Goal: Task Accomplishment & Management: Complete application form

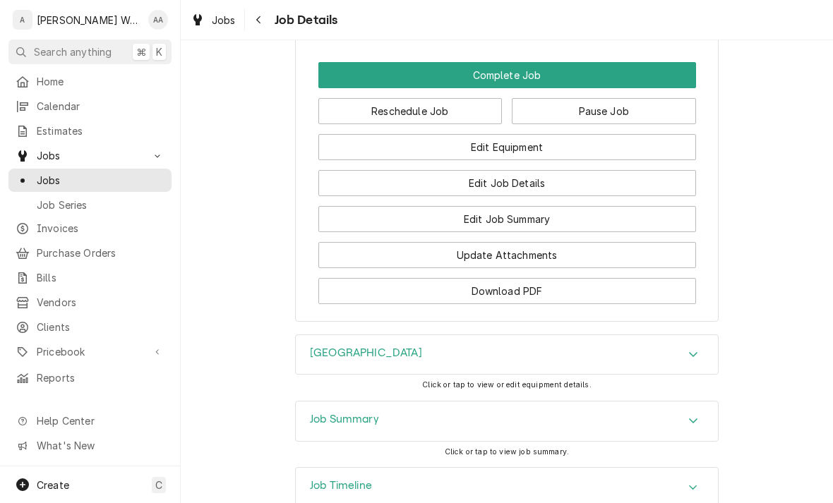
scroll to position [1325, 0]
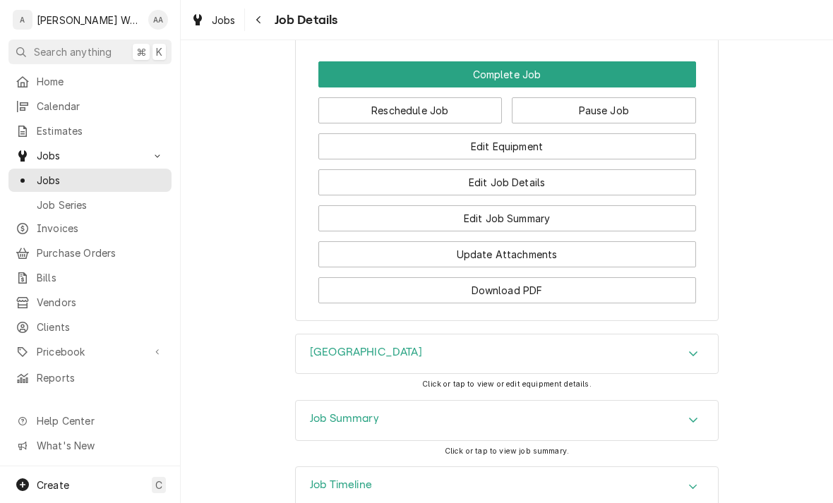
click at [618, 220] on button "Edit Job Summary" at bounding box center [507, 218] width 378 height 26
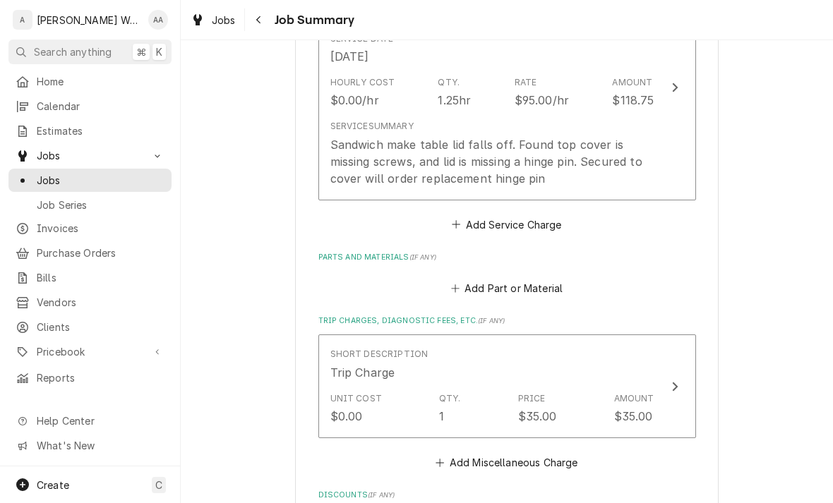
scroll to position [433, 0]
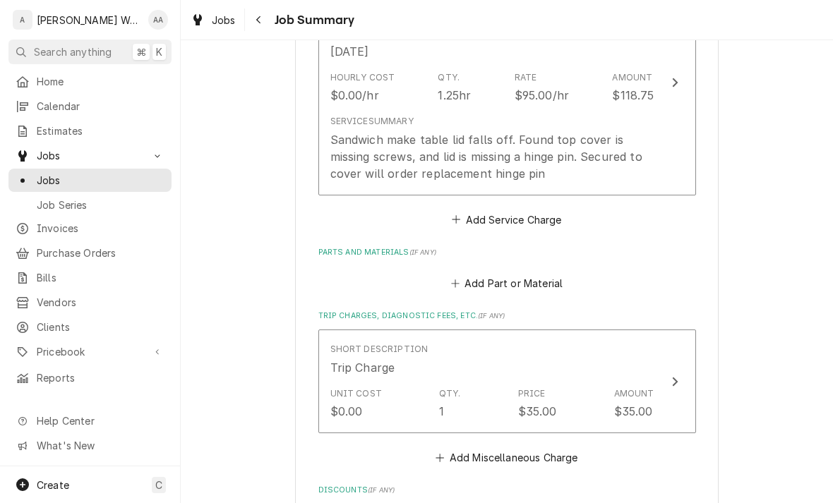
click at [473, 279] on button "Add Part or Material" at bounding box center [506, 284] width 116 height 20
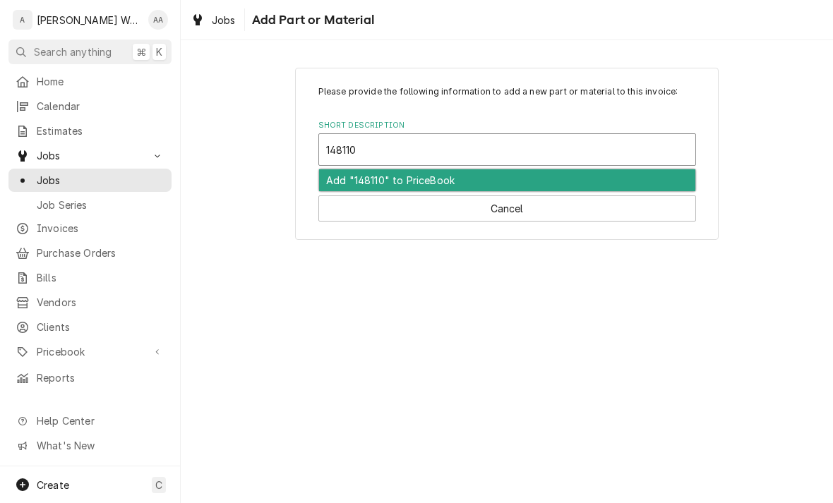
type input "1481105"
click at [367, 177] on div "Add "1481105" to PriceBook" at bounding box center [507, 180] width 376 height 22
type textarea "x"
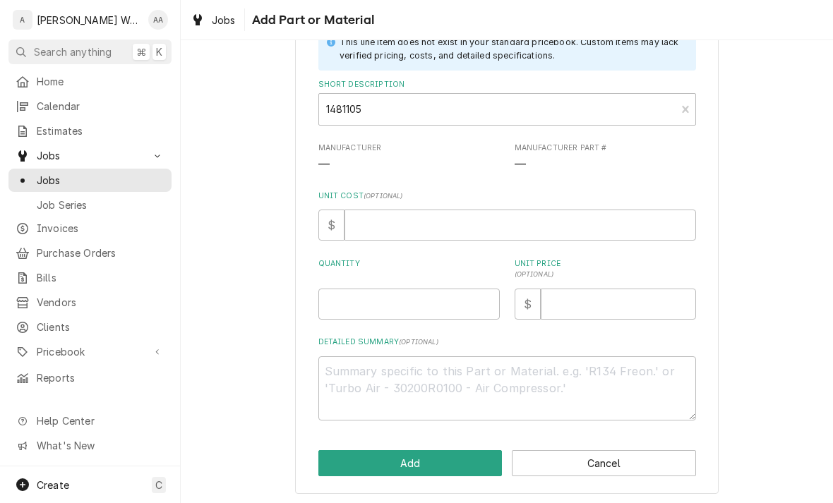
scroll to position [101, 0]
click at [339, 301] on input "Quantity" at bounding box center [408, 304] width 181 height 31
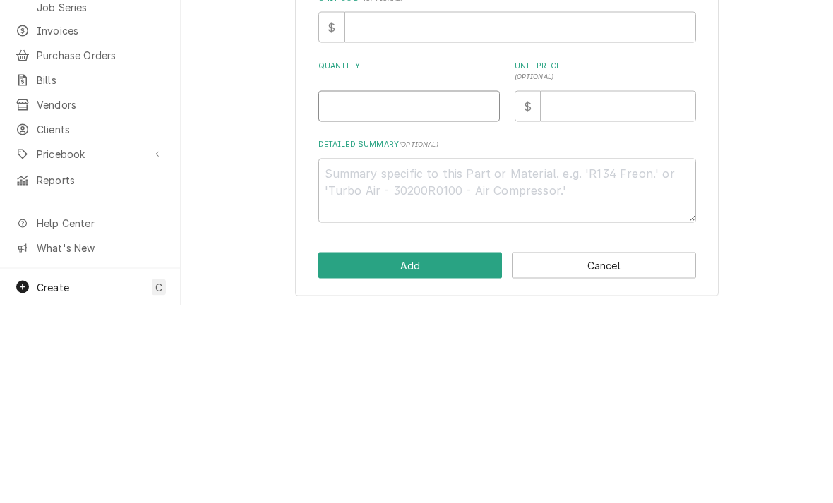
type input "1"
type textarea "x"
type input "1"
click at [330, 356] on textarea "Detailed Summary ( optional )" at bounding box center [507, 388] width 378 height 64
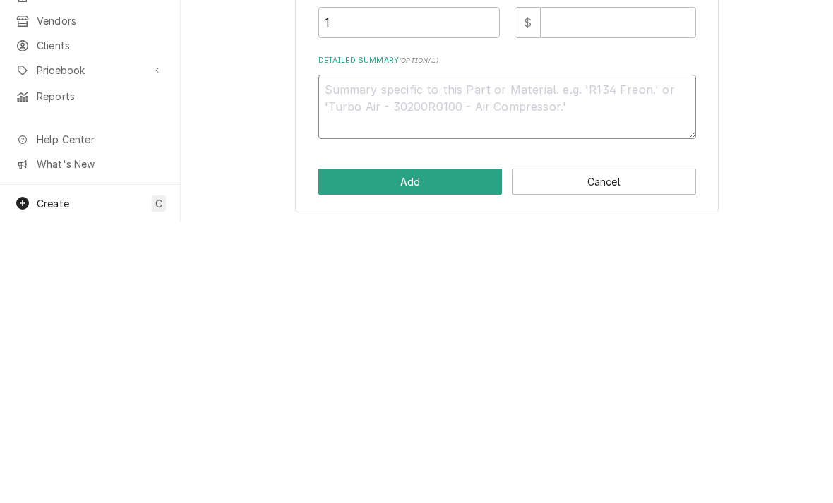
type textarea "x"
type textarea "Tr"
type textarea "x"
type textarea "Tru"
type textarea "x"
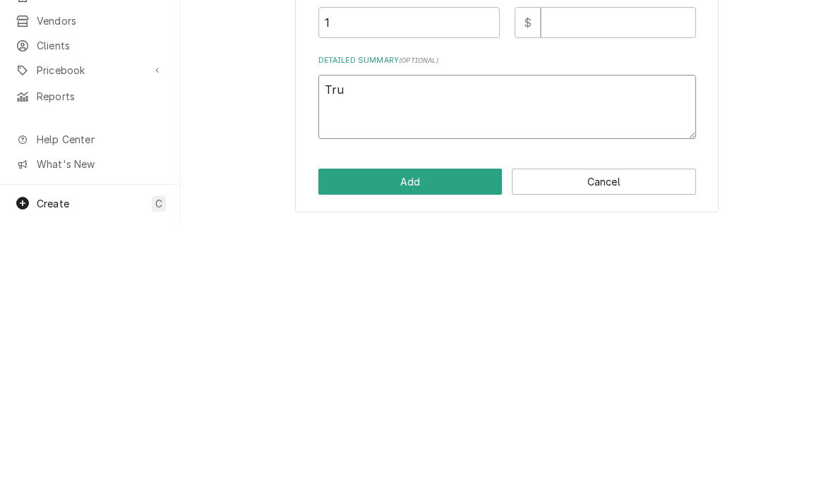
type textarea "True"
type textarea "x"
type textarea "True,"
type textarea "x"
type textarea "True,"
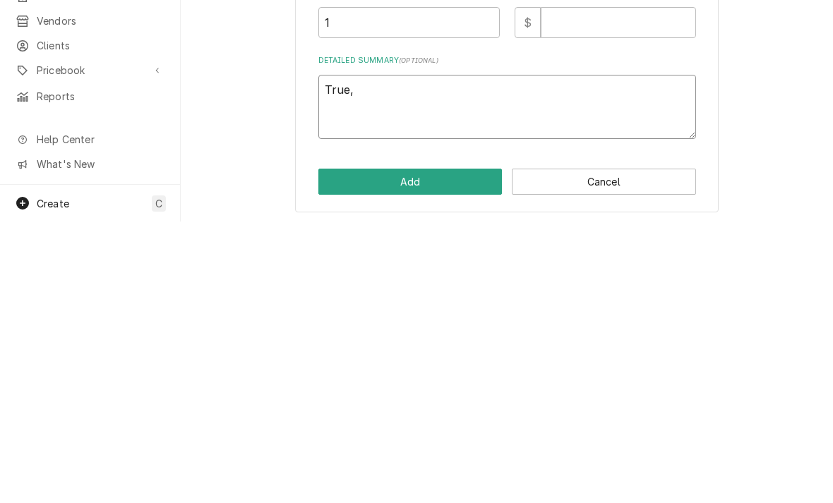
type textarea "x"
type textarea "True, l"
type textarea "x"
type textarea "True, li"
type textarea "x"
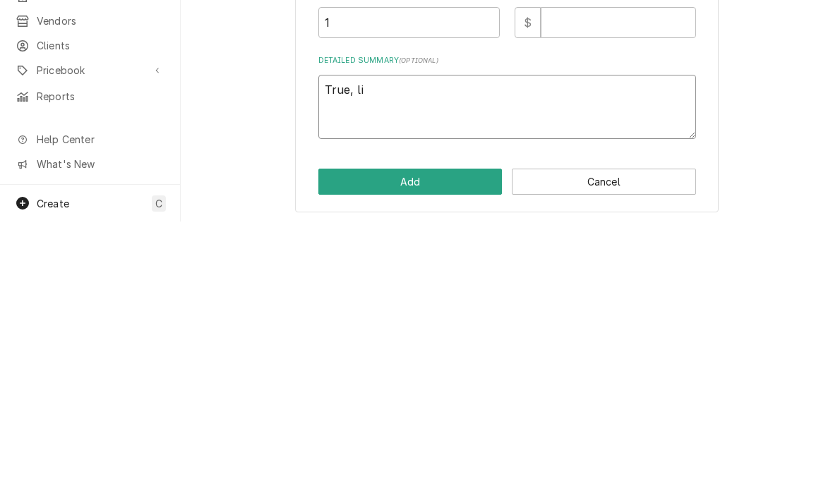
type textarea "True, lid"
type textarea "x"
type textarea "True, lid"
type textarea "x"
type textarea "True, lid p"
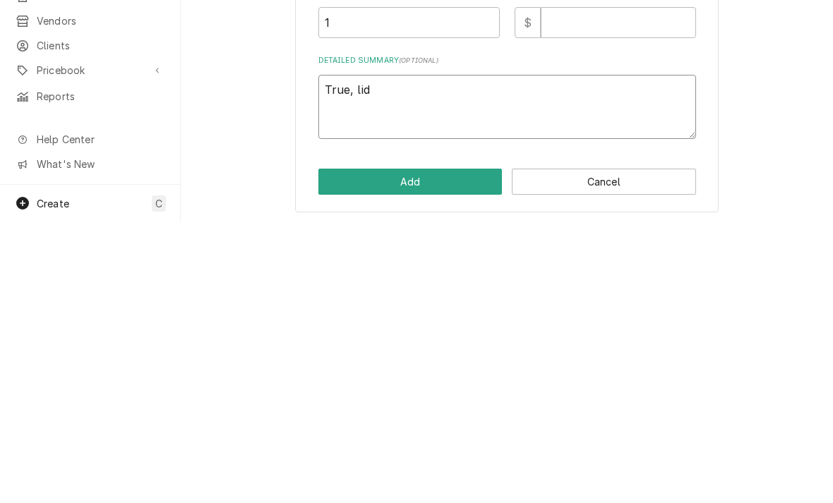
type textarea "x"
type textarea "True, lid pi"
type textarea "x"
type textarea "True, lid pin"
click at [398, 450] on button "Add" at bounding box center [410, 463] width 184 height 26
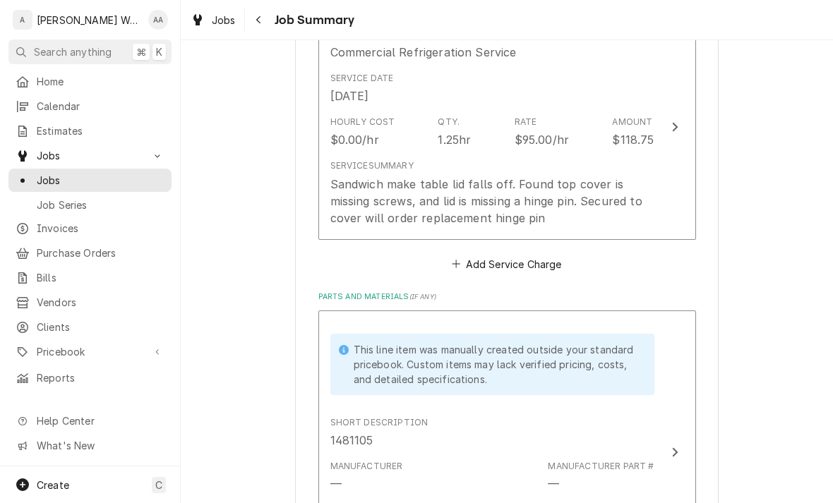
scroll to position [390, 0]
click at [351, 183] on div "Sandwich make table lid falls off. Found top cover is missing screws, and lid i…" at bounding box center [492, 199] width 324 height 51
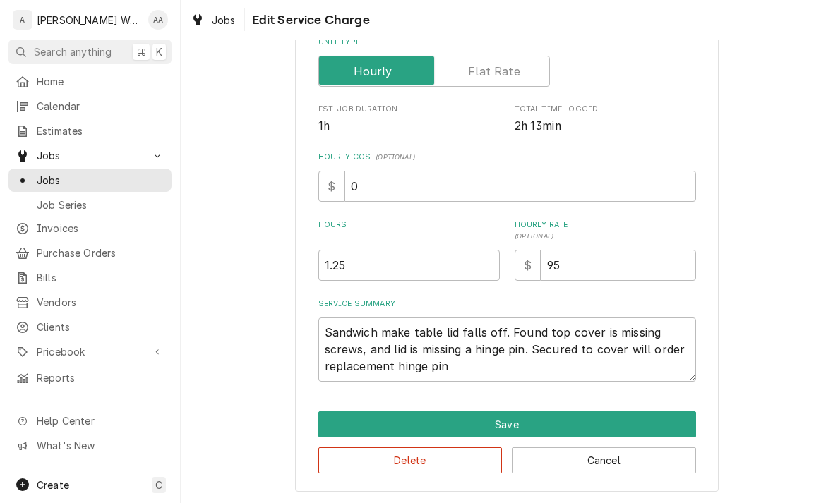
scroll to position [239, 0]
click at [458, 371] on textarea "Sandwich make table lid falls off. Found top cover is missing screws, and lid i…" at bounding box center [507, 350] width 378 height 64
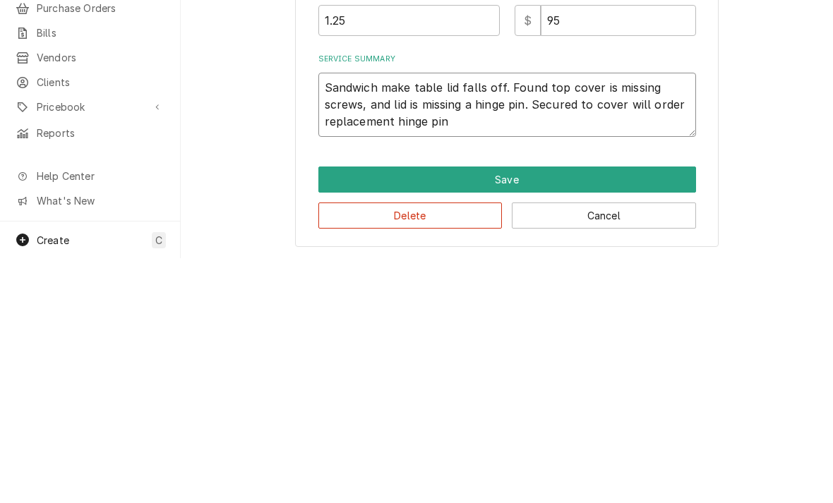
type textarea "x"
type textarea "Sandwich make table lid falls off. Found top cover is missing screws, and lid i…"
type textarea "x"
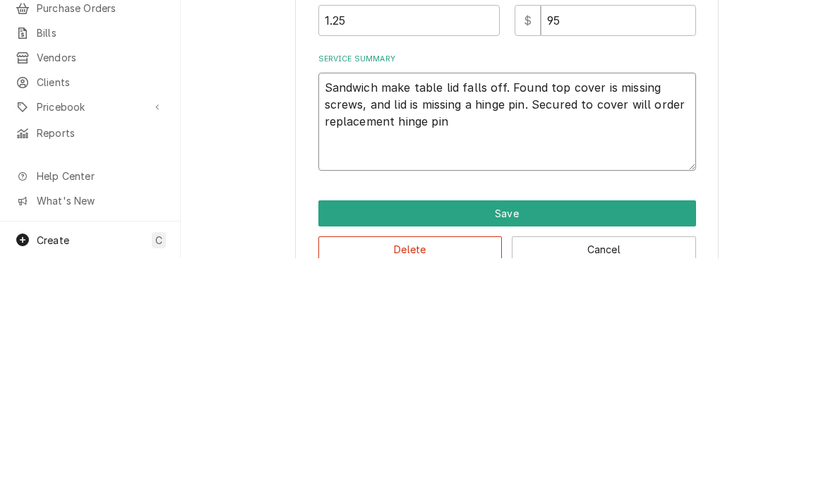
type textarea "Sandwich make table lid falls off. Found top cover is missing screws, and lid i…"
type textarea "x"
type textarea "Sandwich make table lid falls off. Found top cover is missing screws, and lid i…"
type textarea "x"
type textarea "Sandwich make table lid falls off. Found top cover is missing screws, and lid i…"
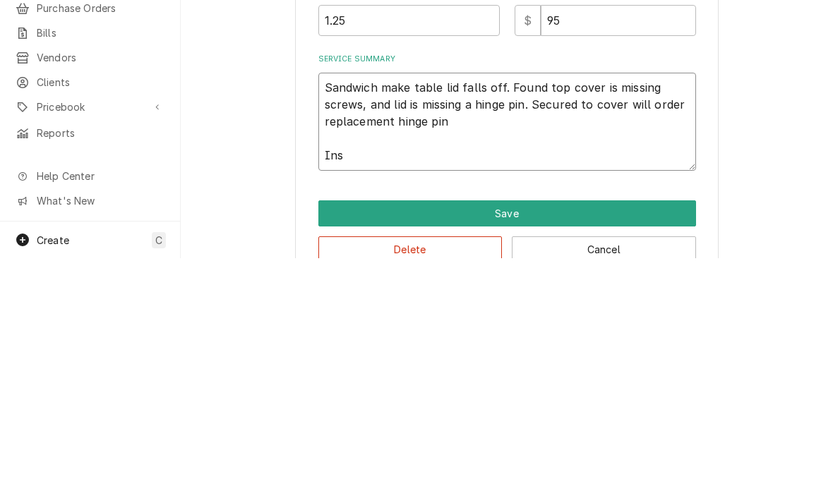
type textarea "x"
type textarea "Sandwich make table lid falls off. Found top cover is missing screws, and lid i…"
type textarea "x"
type textarea "Sandwich make table lid falls off. Found top cover is missing screws, and lid i…"
type textarea "x"
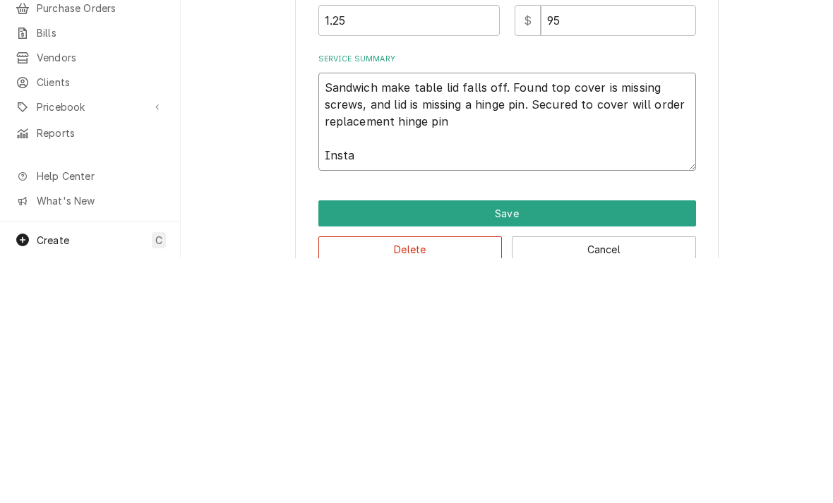
type textarea "Sandwich make table lid falls off. Found top cover is missing screws, and lid i…"
type textarea "x"
type textarea "Sandwich make table lid falls off. Found top cover is missing screws, and lid i…"
type textarea "x"
type textarea "Sandwich make table lid falls off. Found top cover is missing screws, and lid i…"
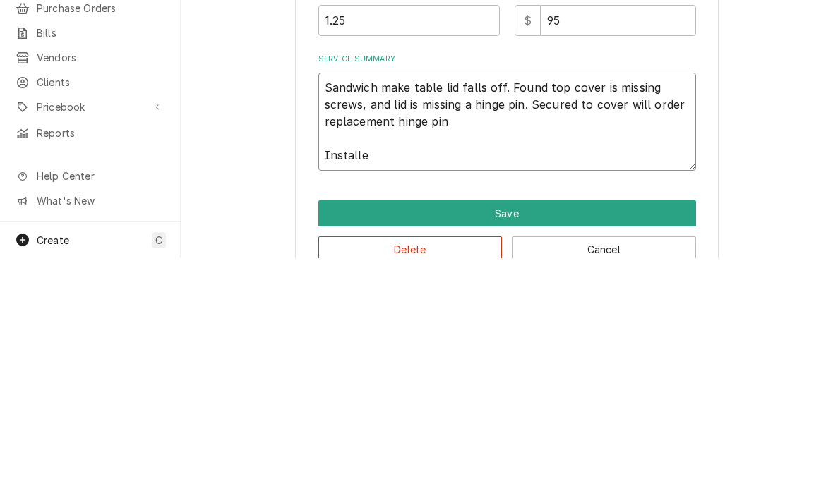
type textarea "x"
type textarea "Sandwich make table lid falls off. Found top cover is missing screws, and lid i…"
type textarea "x"
type textarea "Sandwich make table lid falls off. Found top cover is missing screws, and lid i…"
type textarea "x"
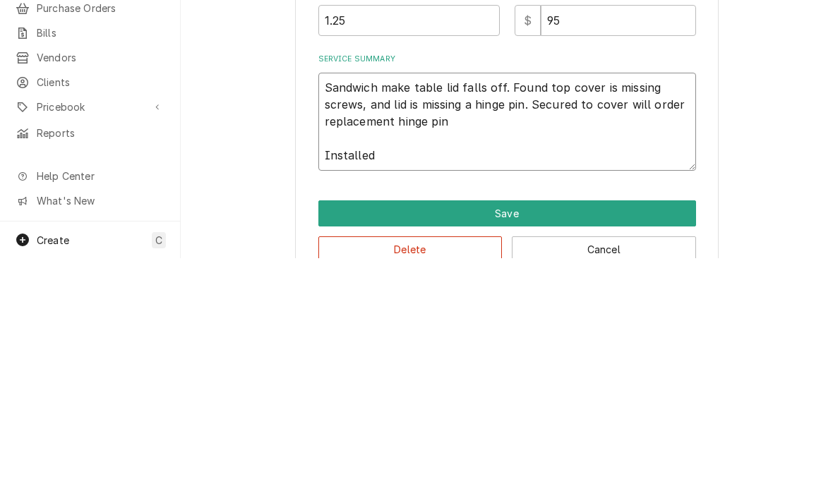
type textarea "Sandwich make table lid falls off. Found top cover is missing screws, and lid i…"
type textarea "x"
type textarea "Sandwich make table lid falls off. Found top cover is missing screws, and lid i…"
type textarea "x"
type textarea "Sandwich make table lid falls off. Found top cover is missing screws, and lid i…"
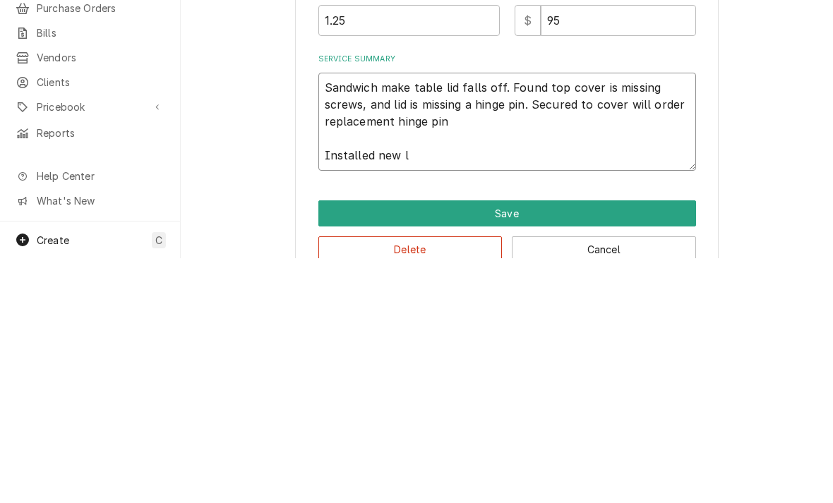
type textarea "x"
type textarea "Sandwich make table lid falls off. Found top cover is missing screws, and lid i…"
type textarea "x"
type textarea "Sandwich make table lid falls off. Found top cover is missing screws, and lid i…"
type textarea "x"
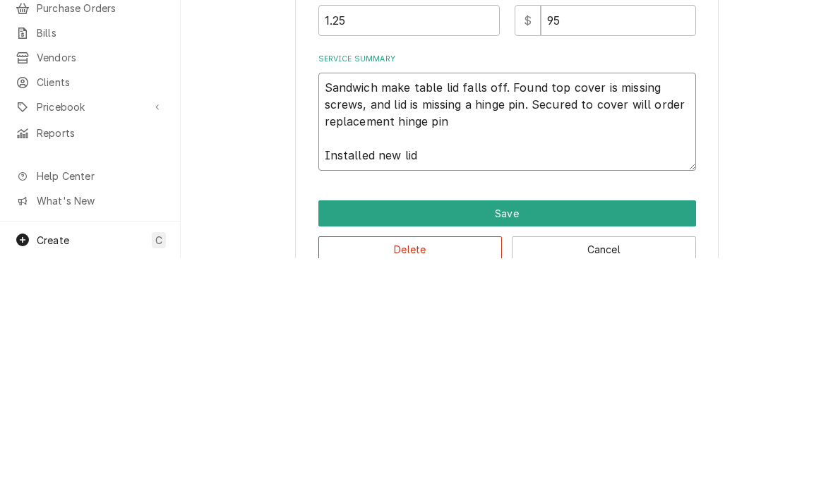
type textarea "Sandwich make table lid falls off. Found top cover is missing screws, and lid i…"
type textarea "x"
type textarea "Sandwich make table lid falls off. Found top cover is missing screws, and lid i…"
type textarea "x"
type textarea "Sandwich make table lid falls off. Found top cover is missing screws, and lid i…"
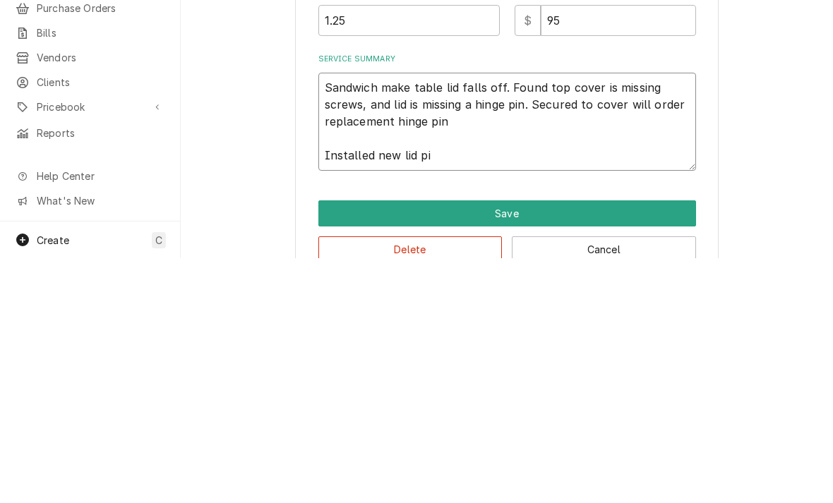
type textarea "x"
type textarea "Sandwich make table lid falls off. Found top cover is missing screws, and lid i…"
type textarea "x"
type textarea "Sandwich make table lid falls off. Found top cover is missing screws, and lid i…"
type textarea "x"
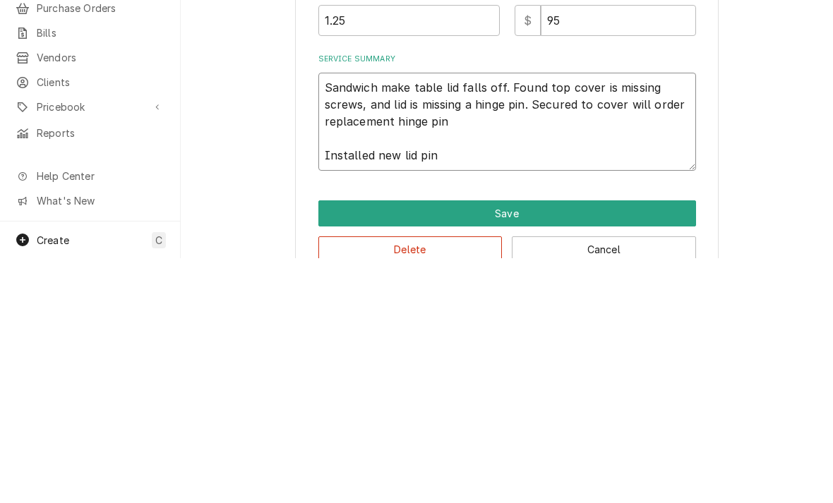
type textarea "Sandwich make table lid falls off. Found top cover is missing screws, and lid i…"
type textarea "x"
type textarea "Sandwich make table lid falls off. Found top cover is missing screws, and lid i…"
click at [335, 318] on textarea "Sandwich make table lid falls off. Found top cover is missing screws, and lid i…" at bounding box center [507, 367] width 378 height 98
type textarea "x"
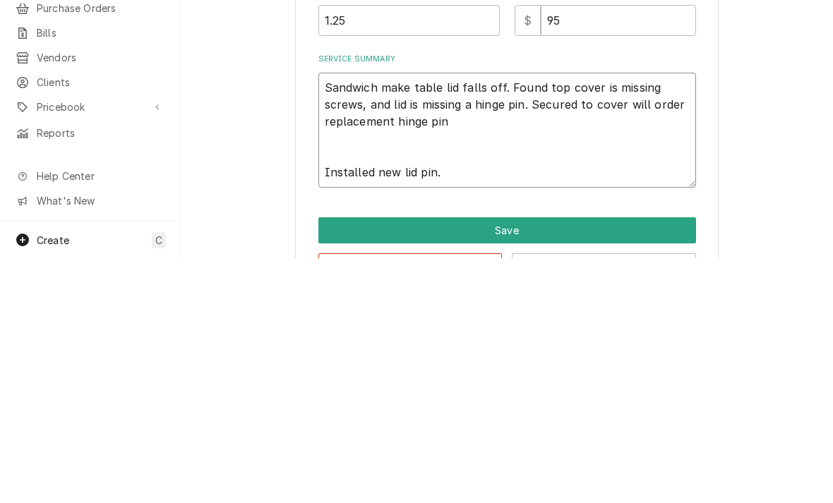
type textarea "Sandwich make table lid falls off. Found top cover is missing screws, and lid i…"
type textarea "x"
type textarea "Sandwich make table lid falls off. Found top cover is missing screws, and lid i…"
type textarea "x"
type textarea "Sandwich make table lid falls off. Found top cover is missing screws, and lid i…"
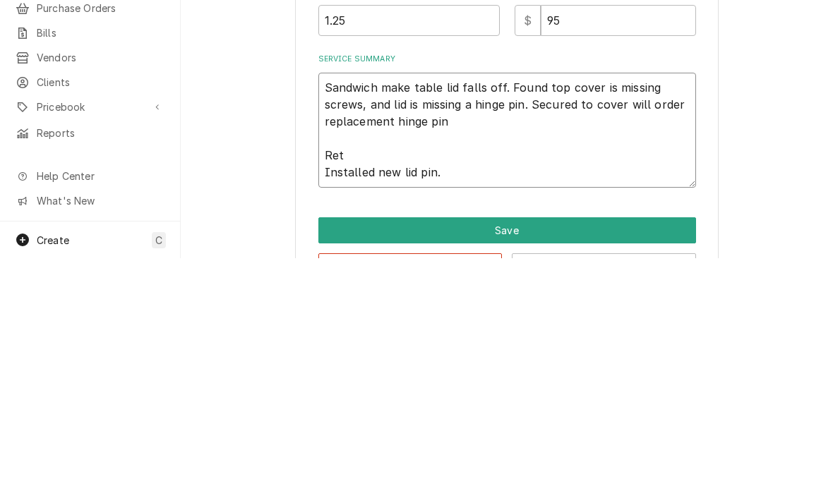
type textarea "x"
type textarea "Sandwich make table lid falls off. Found top cover is missing screws, and lid i…"
type textarea "x"
type textarea "Sandwich make table lid falls off. Found top cover is missing screws, and lid i…"
type textarea "x"
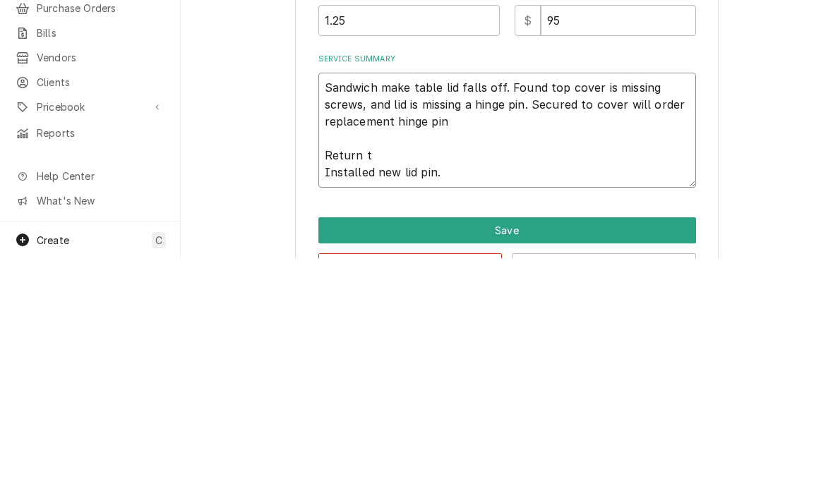
type textarea "Sandwich make table lid falls off. Found top cover is missing screws, and lid i…"
type textarea "x"
type textarea "Sandwich make table lid falls off. Found top cover is missing screws, and lid i…"
type textarea "x"
type textarea "Sandwich make table lid falls off. Found top cover is missing screws, and lid i…"
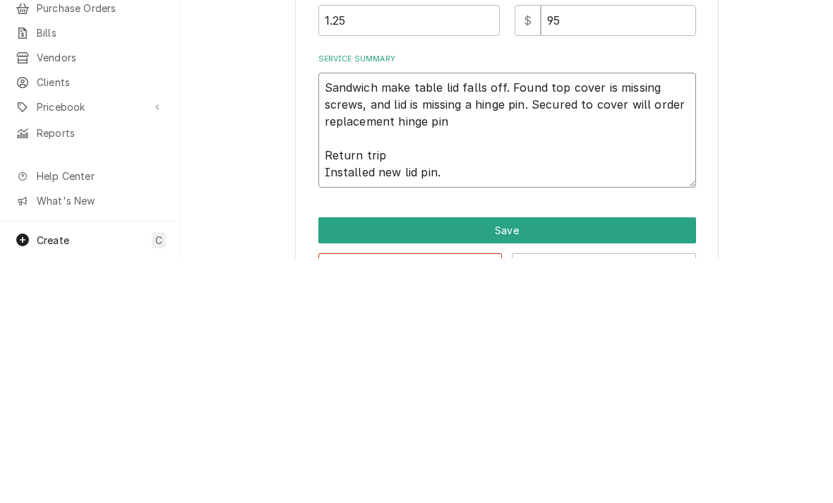
type textarea "x"
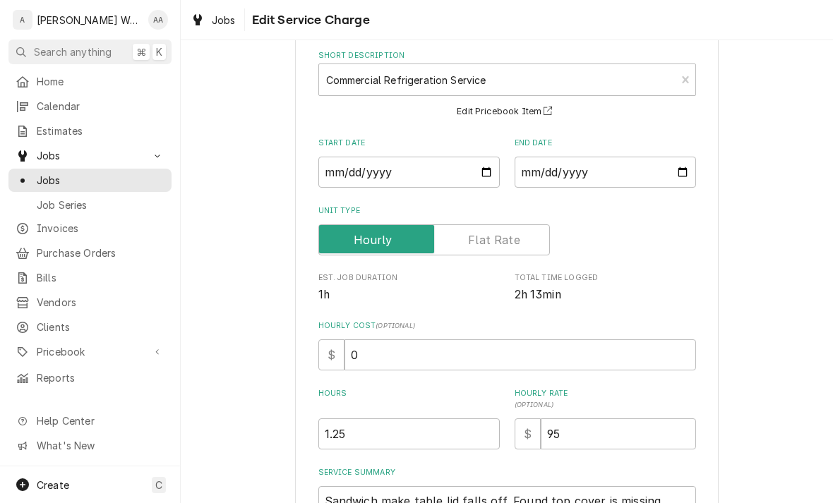
scroll to position [84, 0]
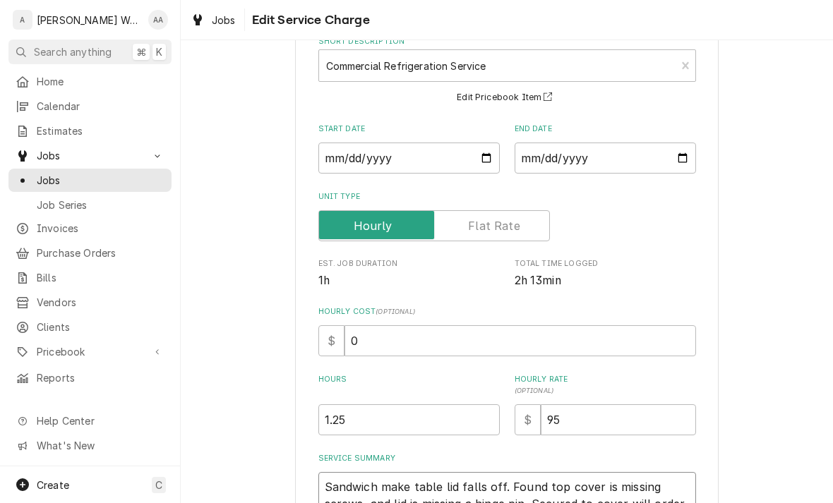
type textarea "Sandwich make table lid falls off. Found top cover is missing screws, and lid i…"
click at [570, 162] on input "2025-06-05" at bounding box center [605, 158] width 181 height 31
type input "2025-08-27"
type textarea "x"
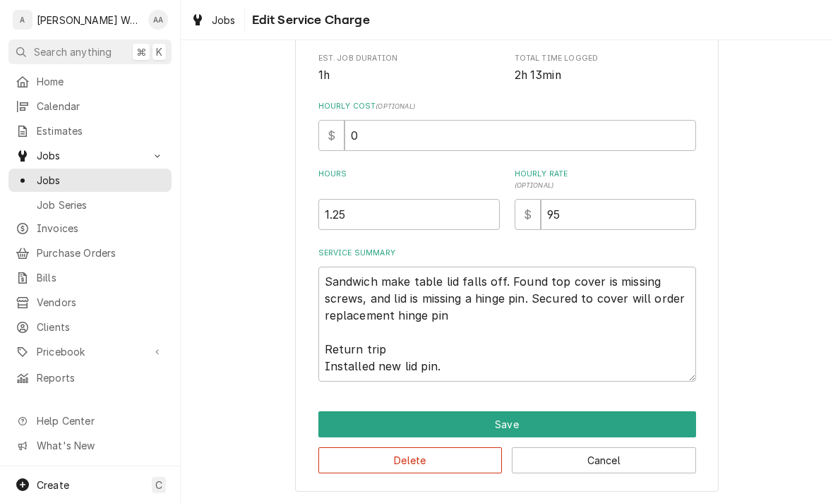
scroll to position [289, 0]
click at [365, 219] on input "1.25" at bounding box center [408, 214] width 181 height 31
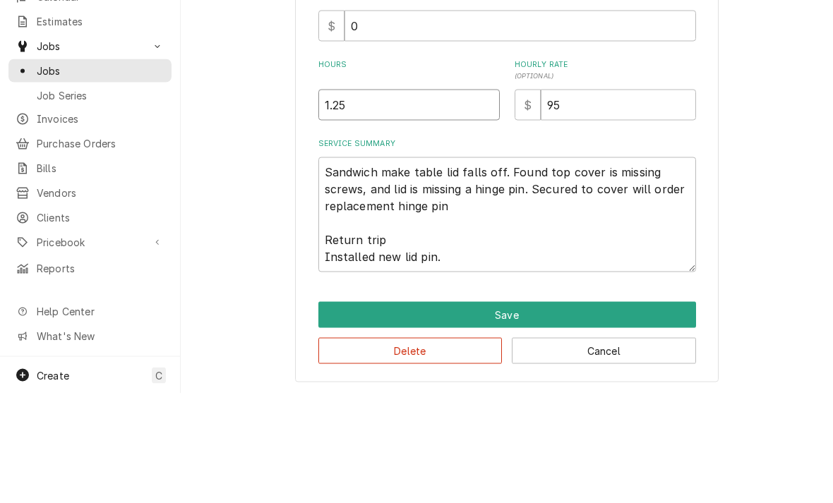
type input "1.2"
type textarea "x"
type input "1"
type textarea "x"
type input "1.7"
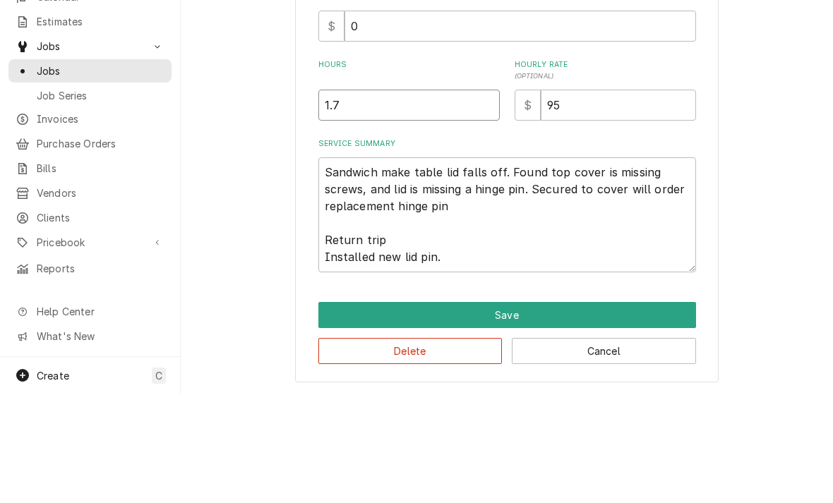
type textarea "x"
type input "1.75"
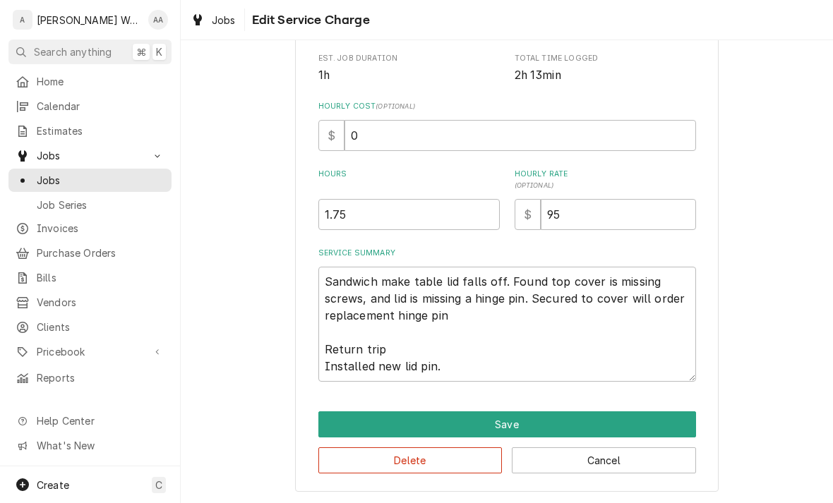
click at [348, 413] on button "Save" at bounding box center [507, 424] width 378 height 26
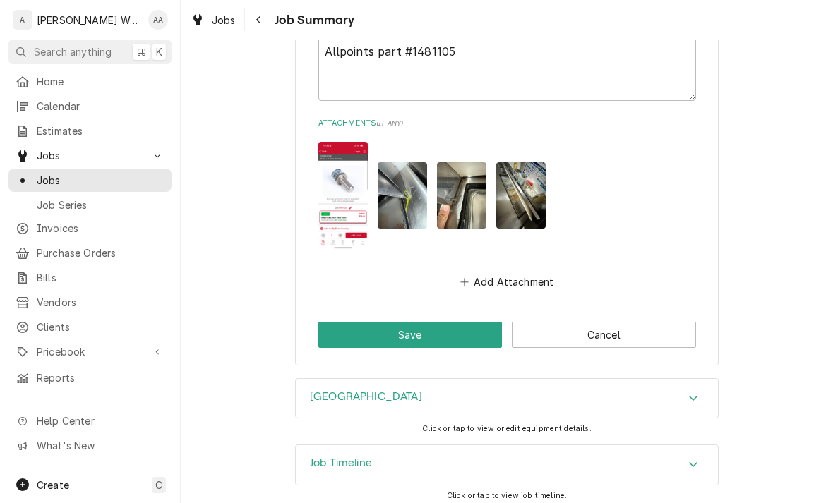
click at [311, 457] on h3 "Job Timeline" at bounding box center [341, 463] width 62 height 13
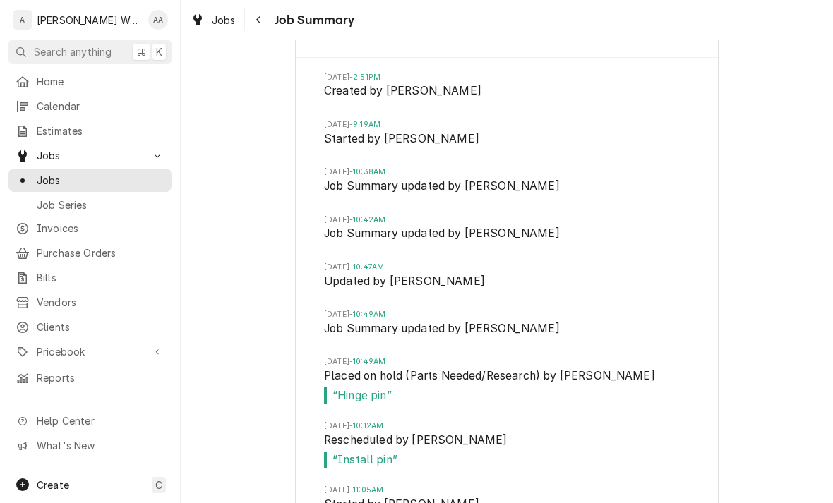
scroll to position [1782, 0]
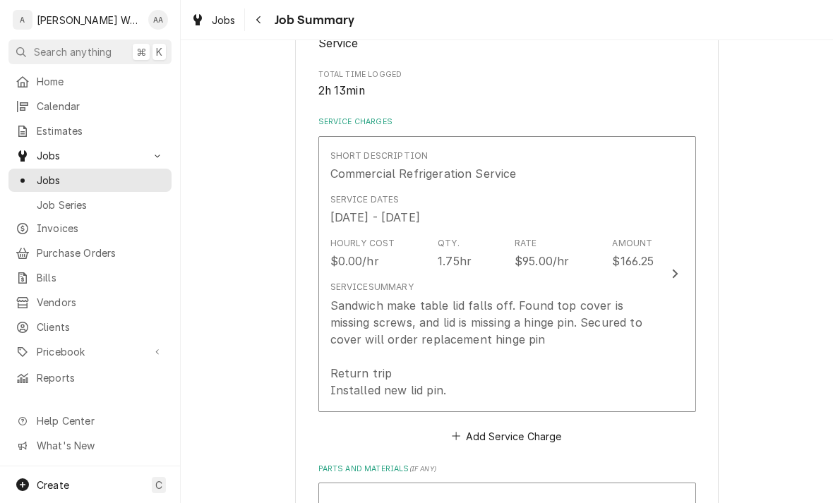
click at [367, 305] on div "Sandwich make table lid falls off. Found top cover is missing screws, and lid i…" at bounding box center [492, 348] width 324 height 102
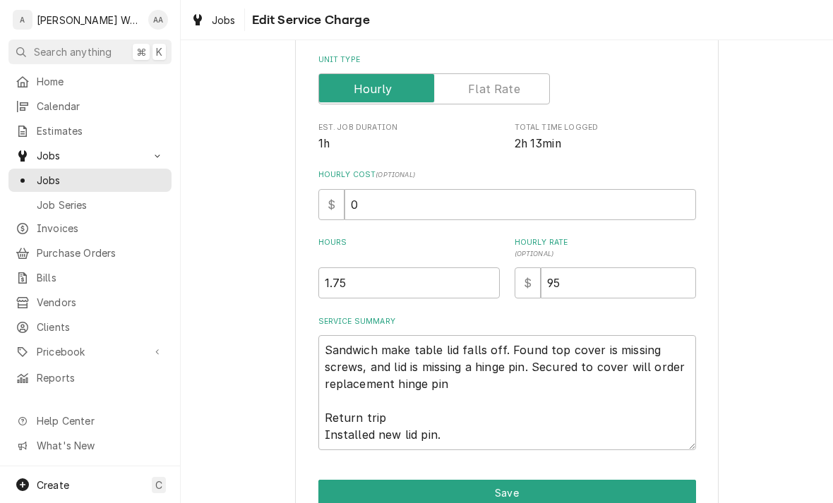
type textarea "x"
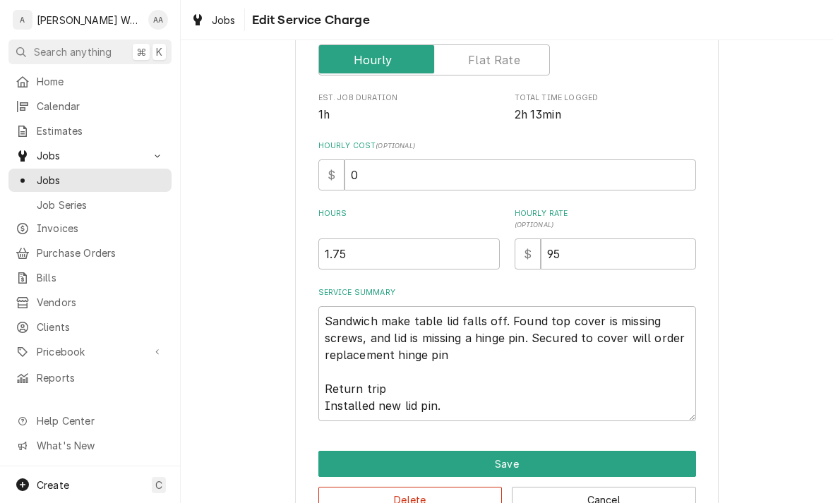
scroll to position [246, 0]
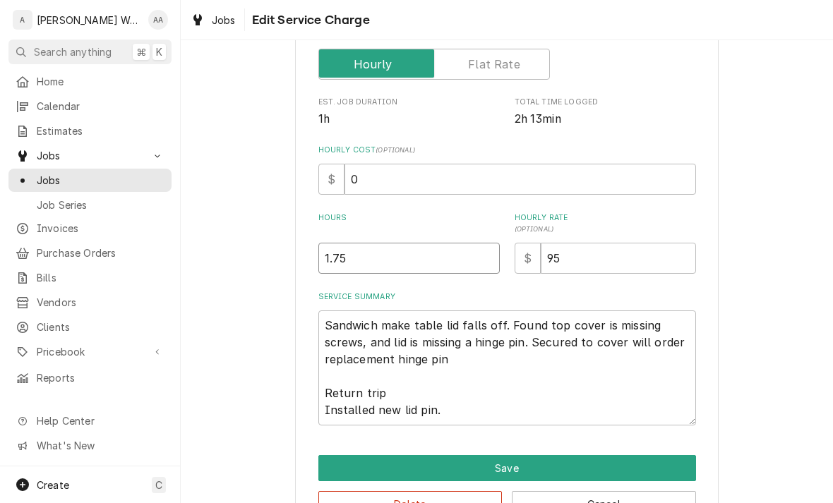
click at [359, 258] on input "1.75" at bounding box center [408, 258] width 181 height 31
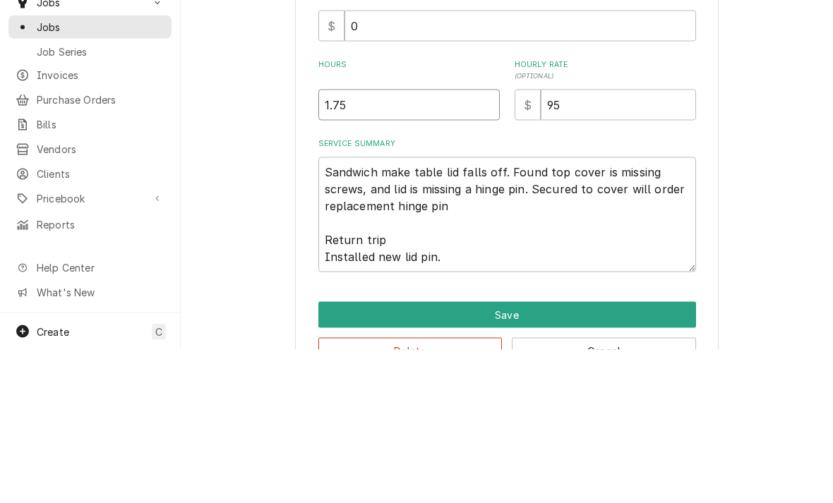
type input "1.7"
type textarea "x"
type input "1"
type textarea "x"
type input "1.5"
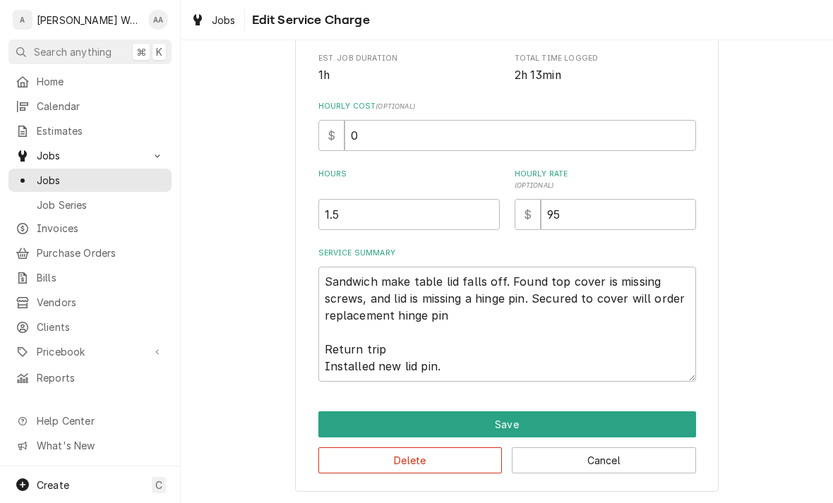
click at [328, 421] on button "Save" at bounding box center [507, 424] width 378 height 26
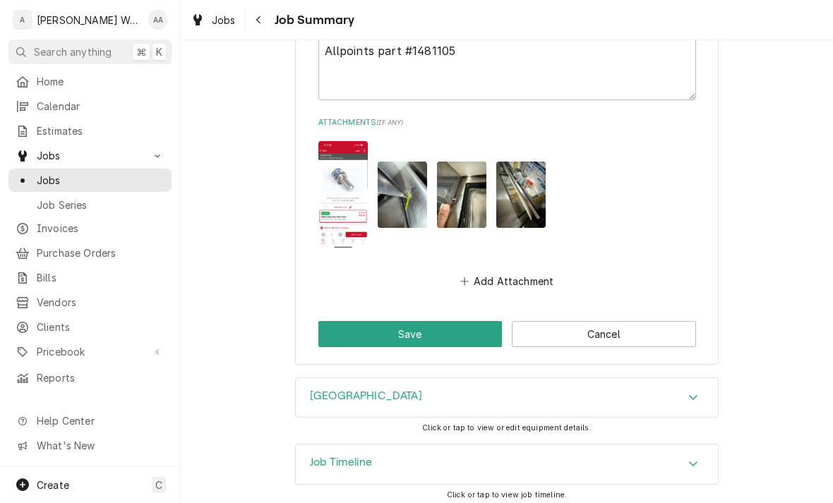
scroll to position [1354, 0]
click at [332, 215] on img "Attachments" at bounding box center [342, 195] width 49 height 107
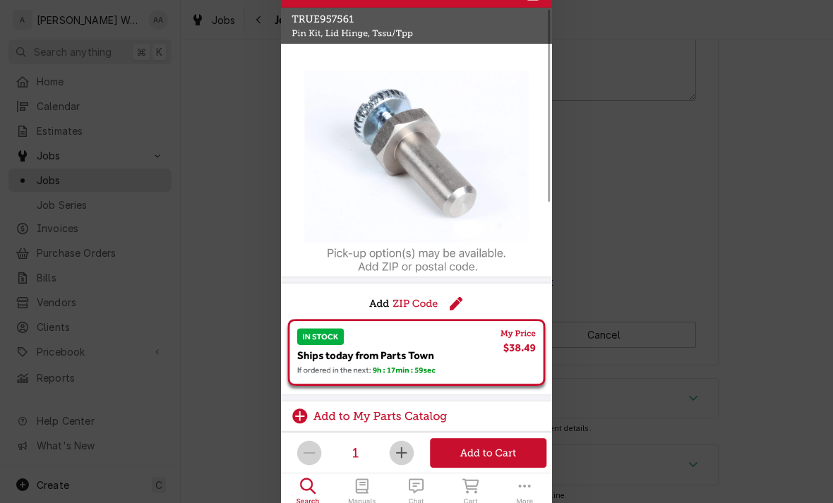
click at [234, 332] on div at bounding box center [416, 251] width 833 height 503
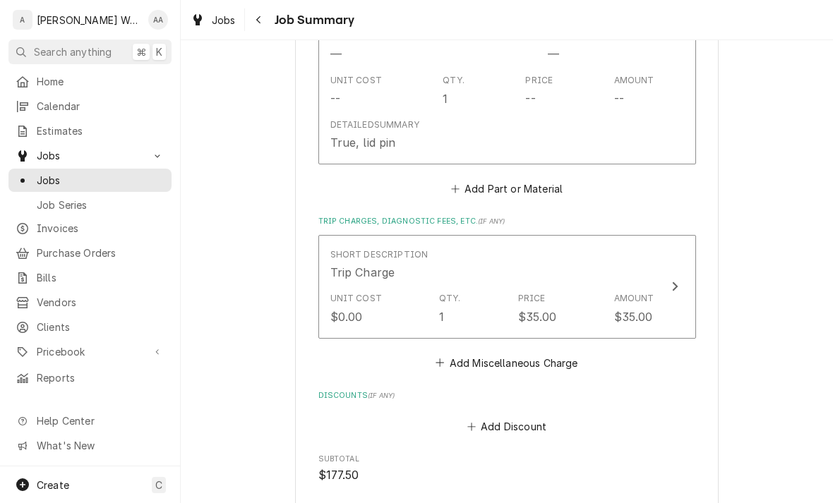
scroll to position [855, 0]
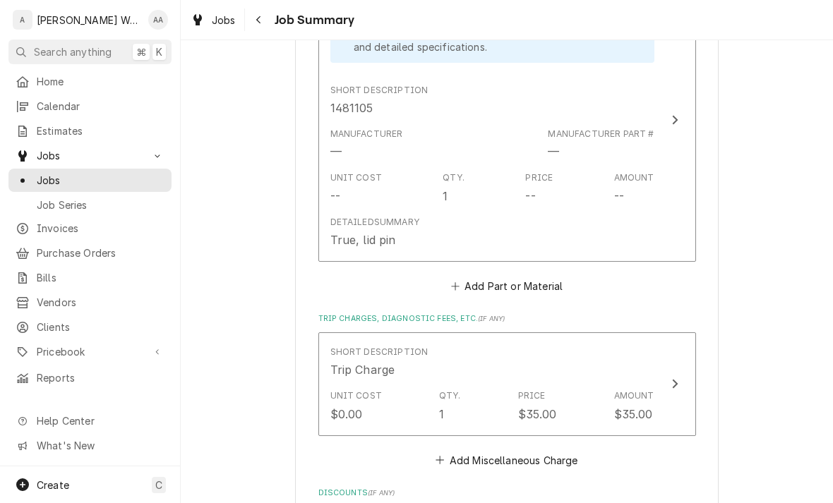
click at [367, 216] on div "Detailed Summary" at bounding box center [374, 222] width 89 height 13
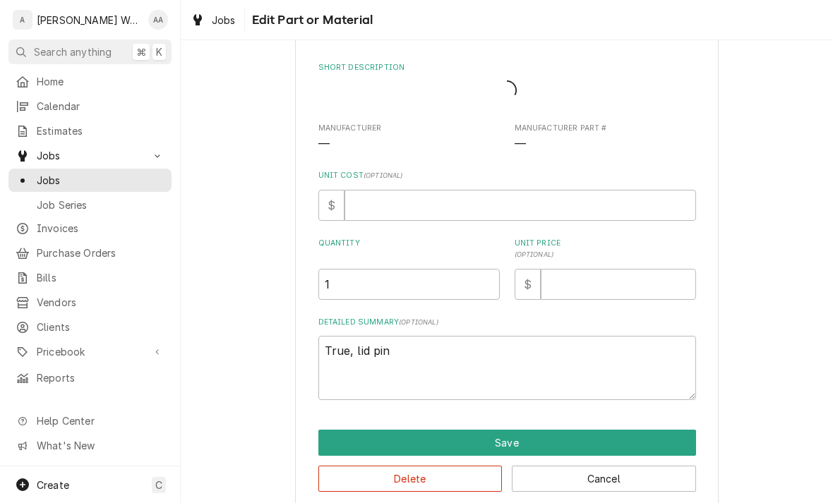
type textarea "x"
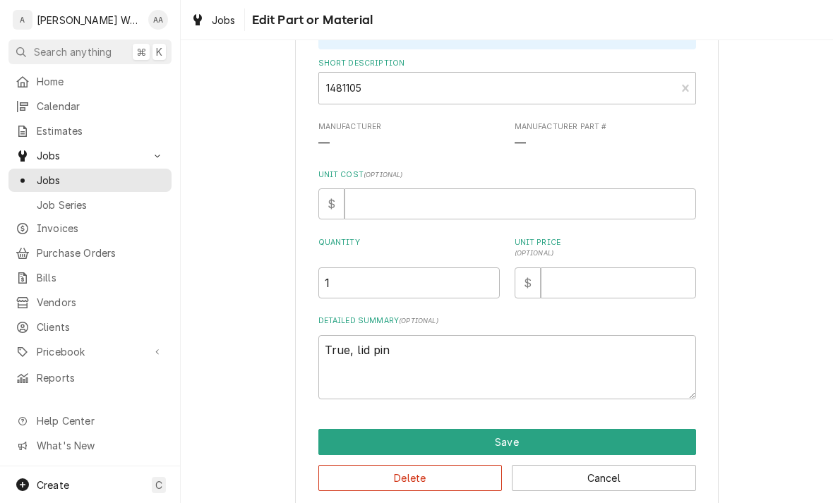
scroll to position [137, 0]
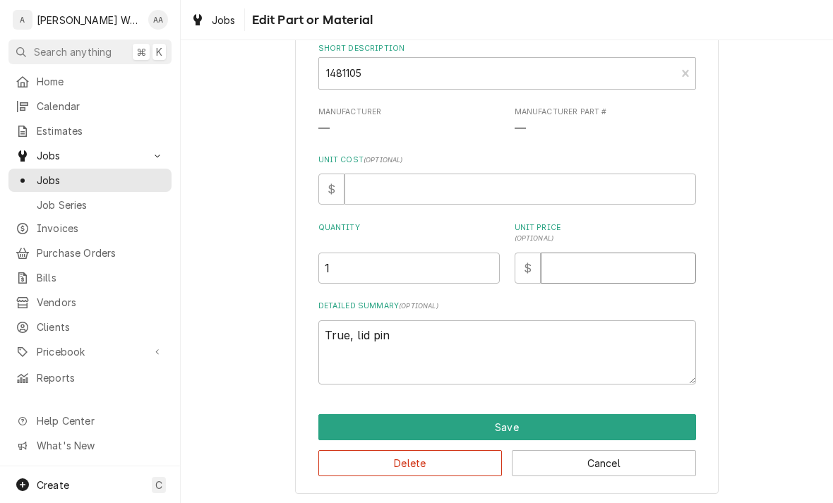
click at [568, 272] on input "Unit Price ( optional )" at bounding box center [618, 268] width 155 height 31
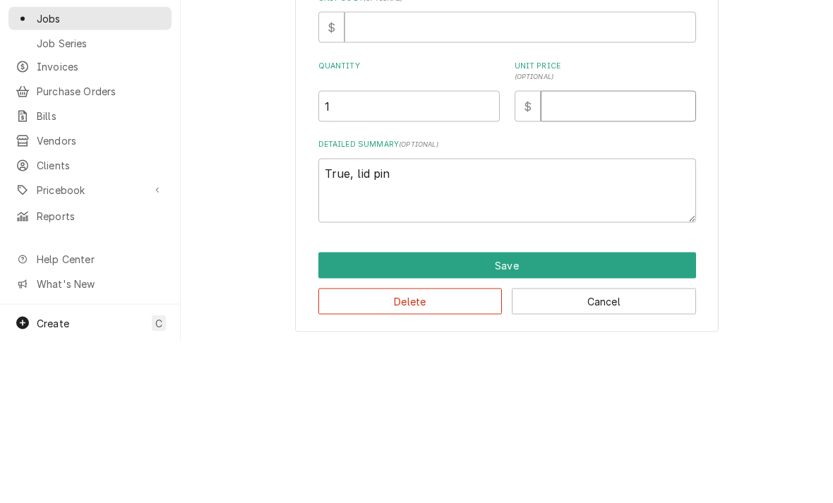
type input "4"
type textarea "x"
type input "40"
type textarea "x"
type input "40.3"
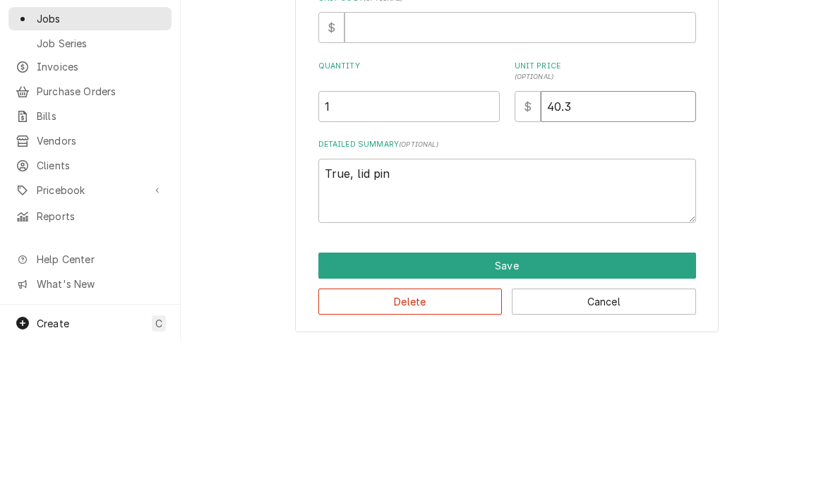
type textarea "x"
type input "40.36"
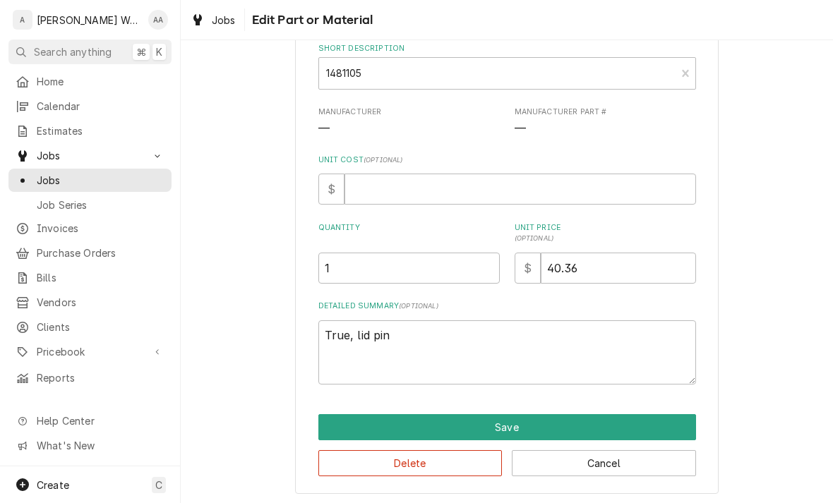
click at [359, 433] on button "Save" at bounding box center [507, 427] width 378 height 26
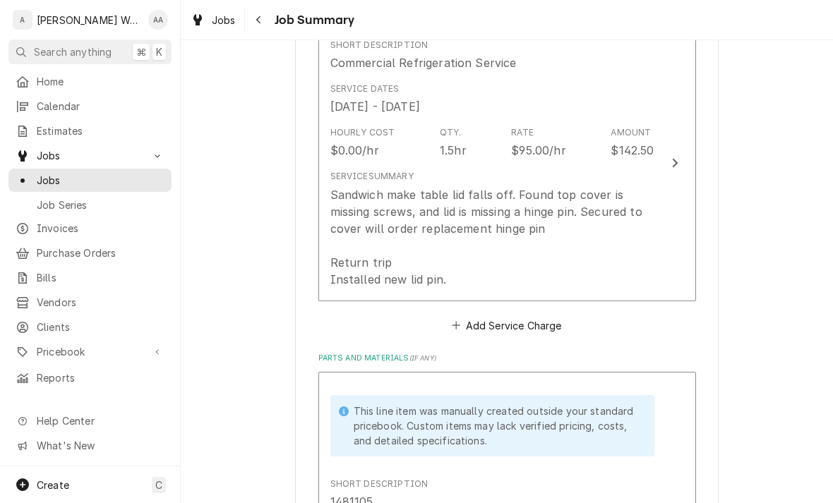
click at [344, 250] on div "Sandwich make table lid falls off. Found top cover is missing screws, and lid i…" at bounding box center [492, 237] width 324 height 102
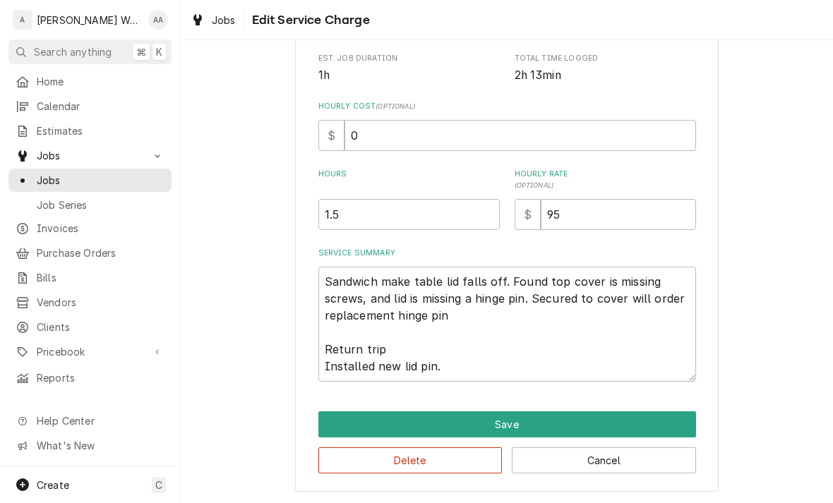
click at [341, 419] on button "Save" at bounding box center [507, 424] width 378 height 26
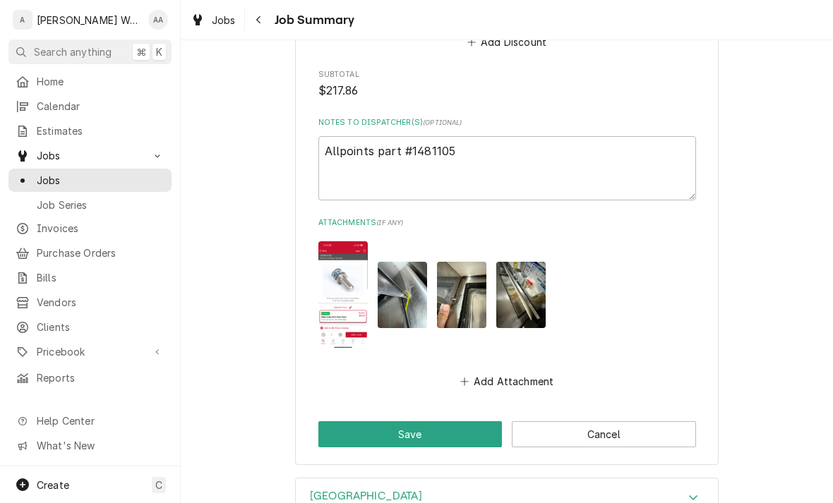
scroll to position [1263, 0]
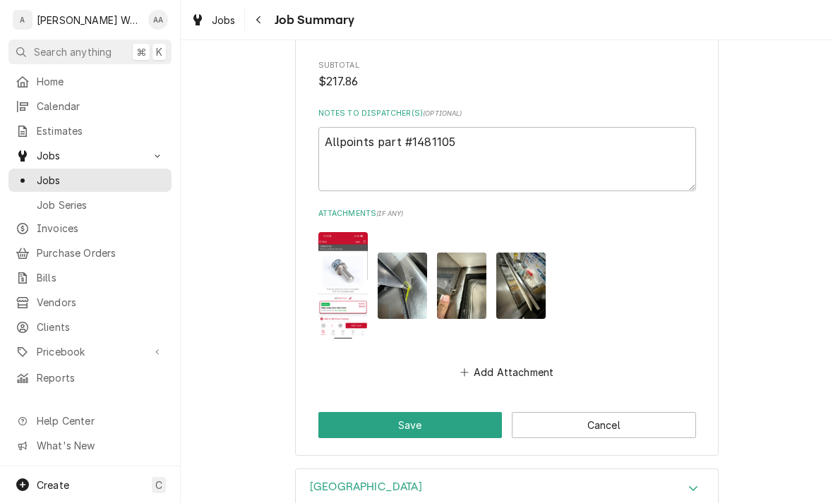
click at [343, 416] on button "Save" at bounding box center [410, 425] width 184 height 26
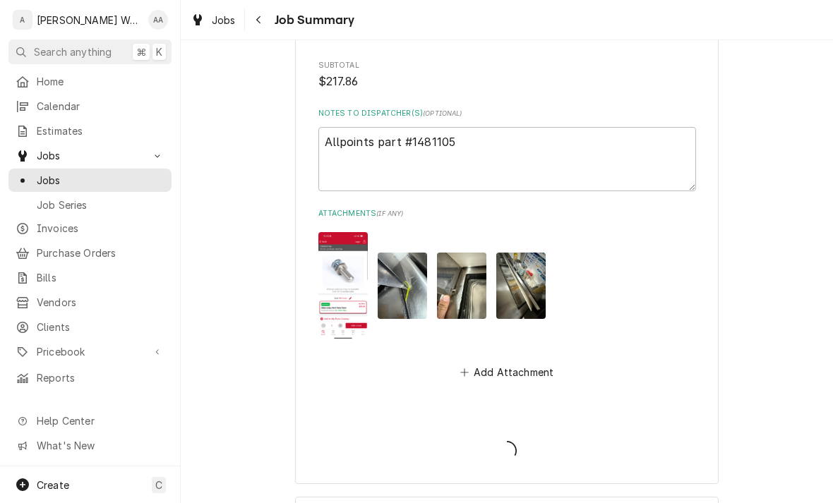
type textarea "x"
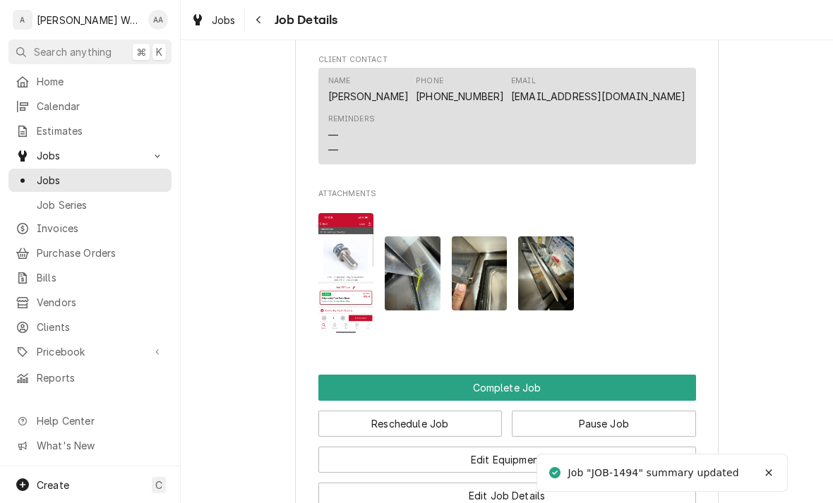
scroll to position [1091, 0]
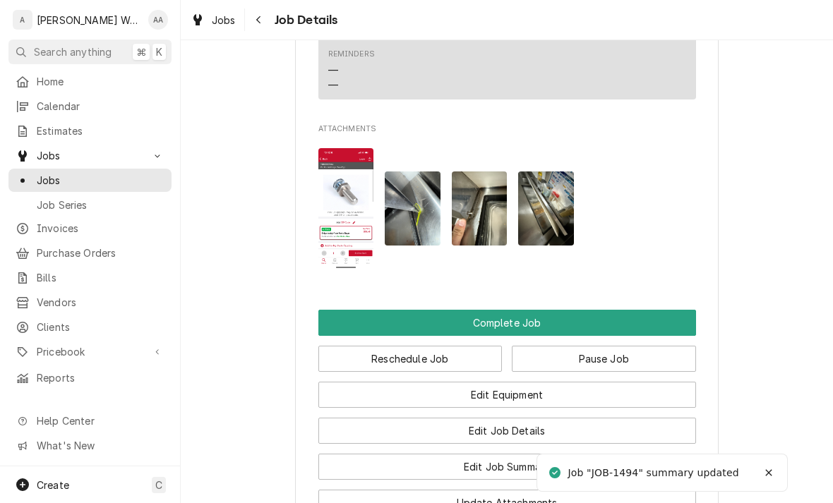
click at [334, 323] on button "Complete Job" at bounding box center [507, 323] width 378 height 26
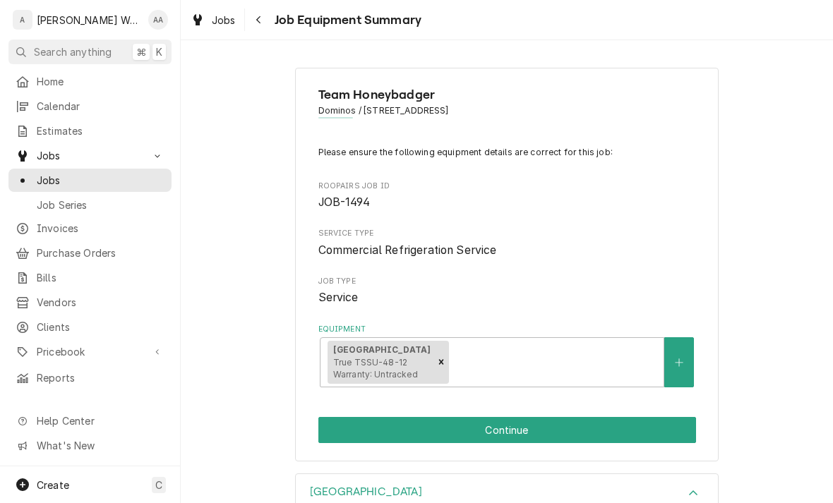
click at [656, 431] on button "Continue" at bounding box center [507, 430] width 378 height 26
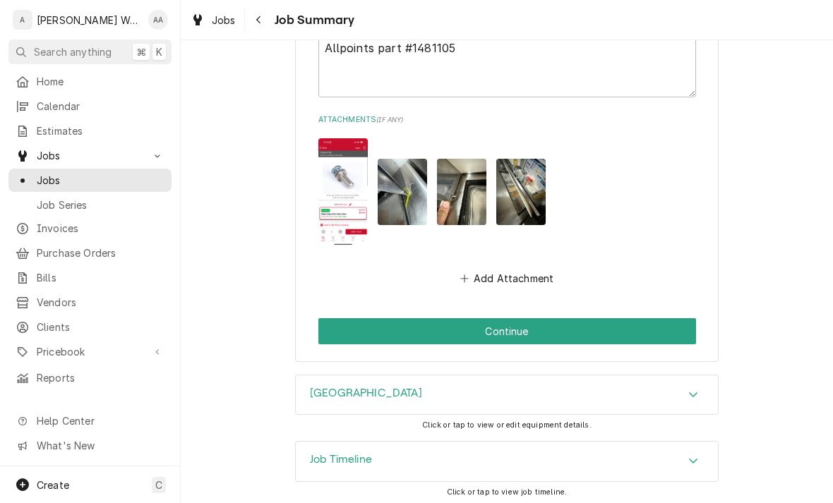
scroll to position [1354, 0]
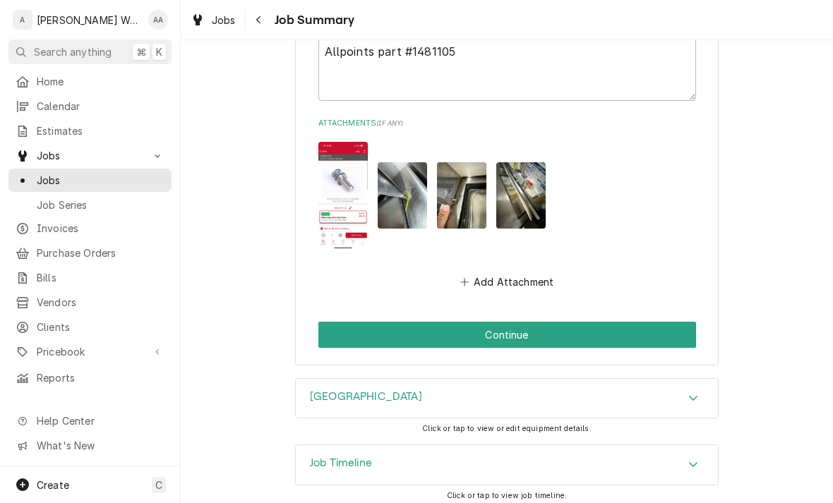
click at [335, 332] on button "Continue" at bounding box center [507, 335] width 378 height 26
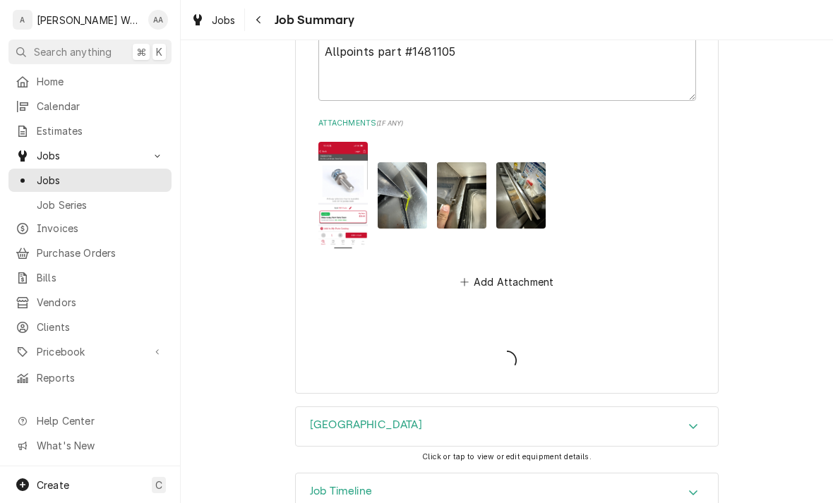
type textarea "x"
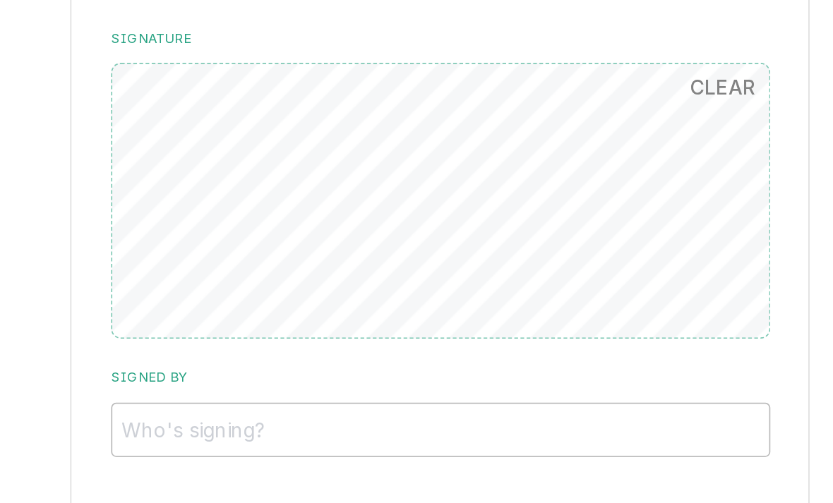
scroll to position [1236, 0]
click at [642, 102] on button "CLEAR" at bounding box center [669, 116] width 54 height 28
click at [318, 297] on input "Signed By" at bounding box center [507, 312] width 378 height 31
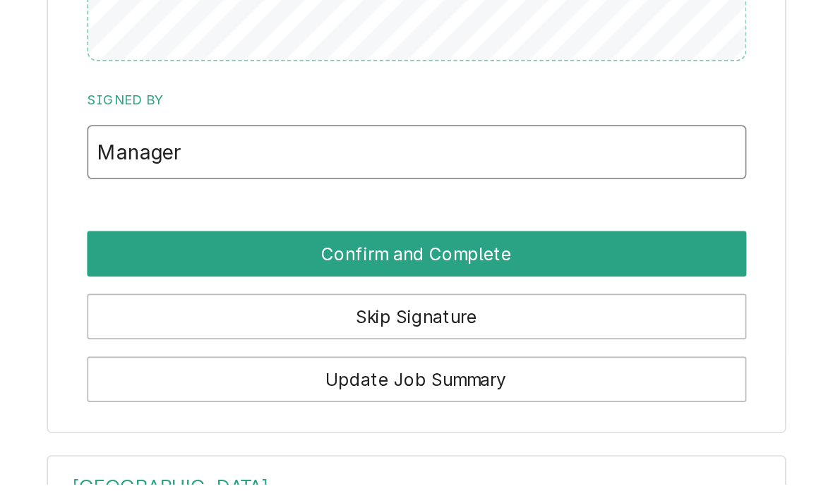
type input "Manager"
click at [318, 358] on button "Confirm and Complete" at bounding box center [507, 371] width 378 height 26
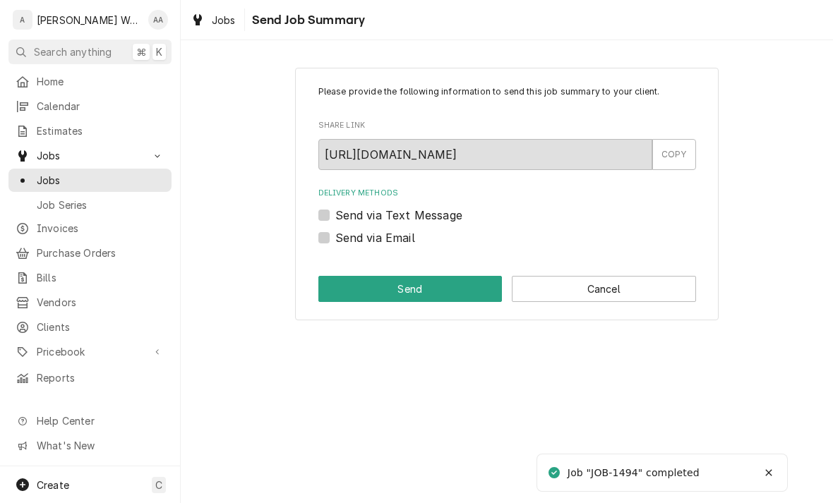
click at [645, 289] on button "Cancel" at bounding box center [604, 289] width 184 height 26
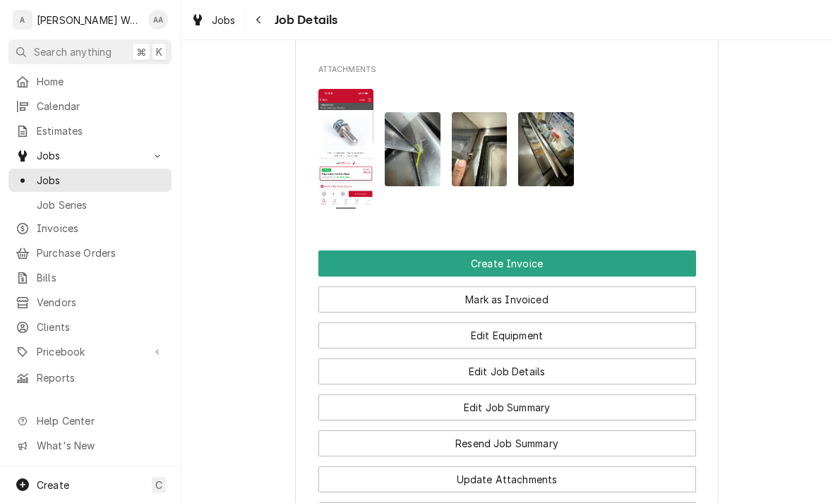
scroll to position [1066, 0]
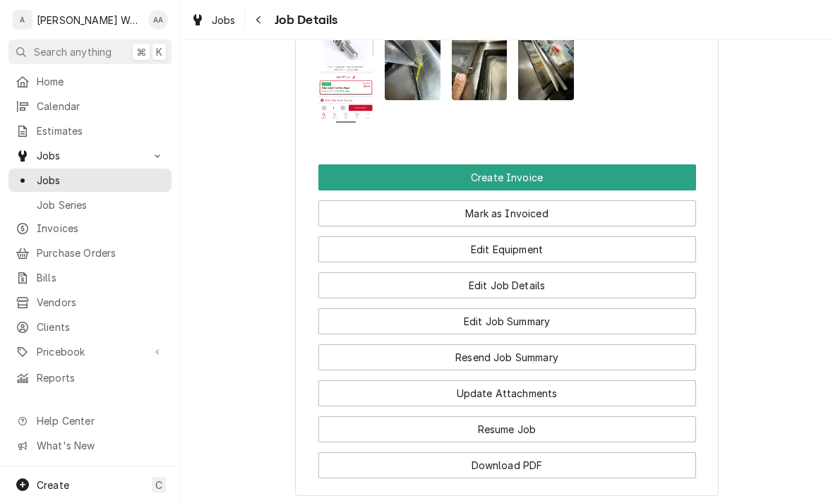
click at [344, 173] on button "Create Invoice" at bounding box center [507, 177] width 378 height 26
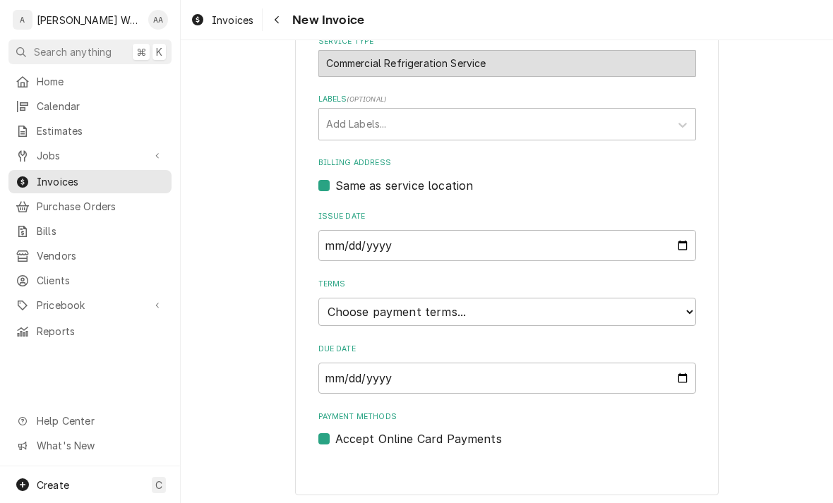
scroll to position [399, 0]
click at [327, 315] on select "Choose payment terms... Same Day Net 7 Net 14 Net 21 Net 30 Net 45 Net 60 Net 90" at bounding box center [507, 313] width 378 height 28
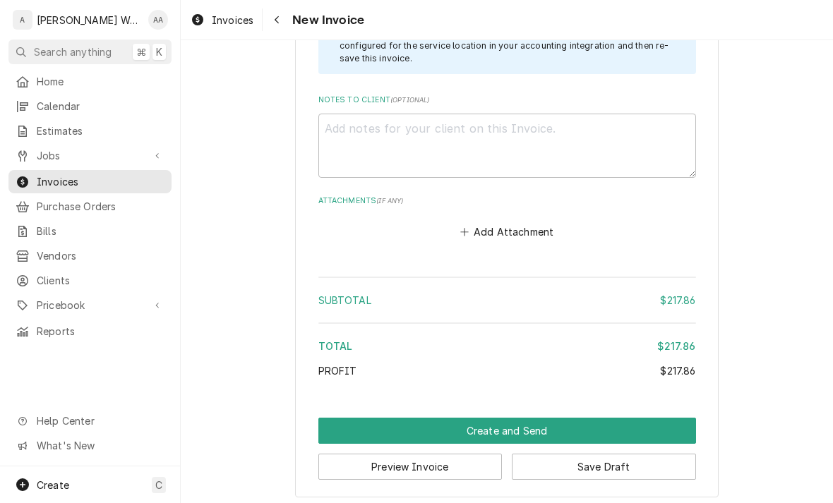
click at [349, 418] on button "Create and Send" at bounding box center [507, 431] width 378 height 26
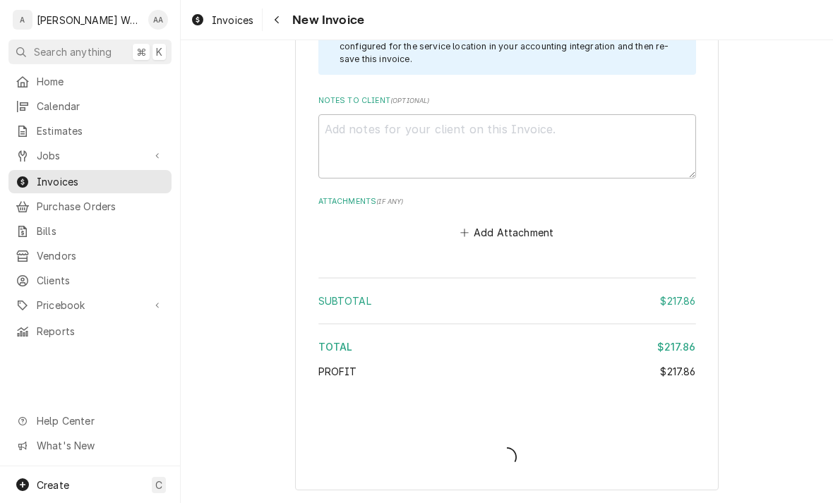
scroll to position [1880, 0]
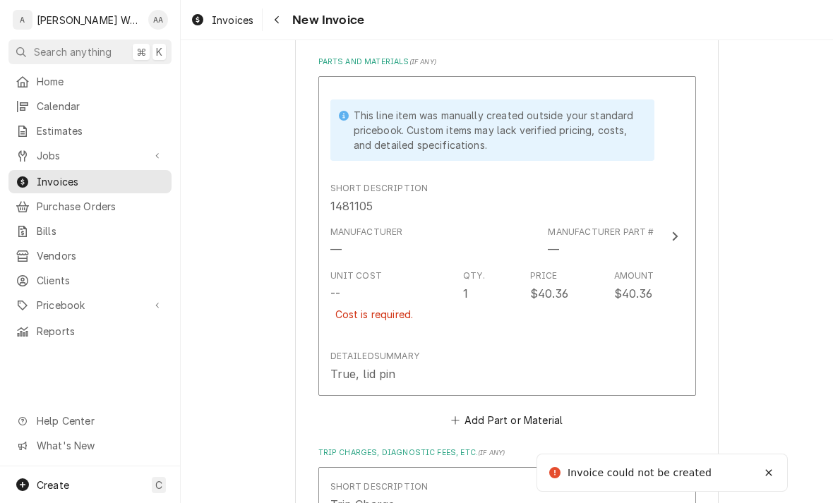
click at [353, 332] on div "Unit Cost -- Cost is required." at bounding box center [374, 304] width 88 height 69
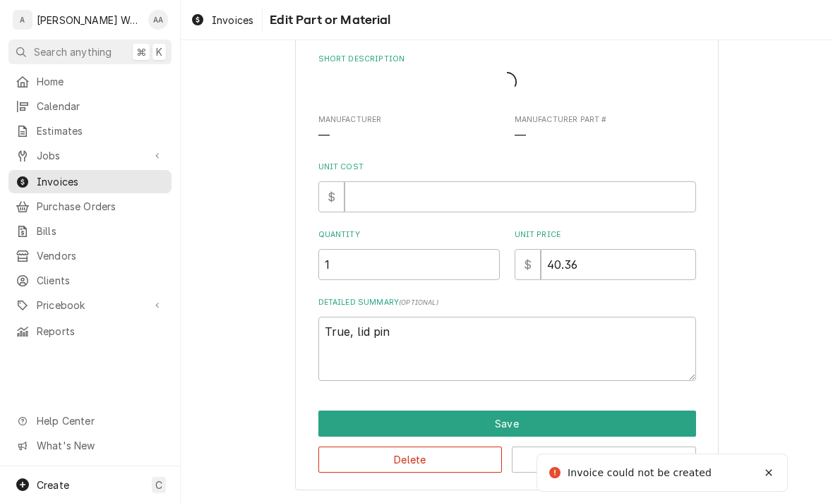
scroll to position [47, 0]
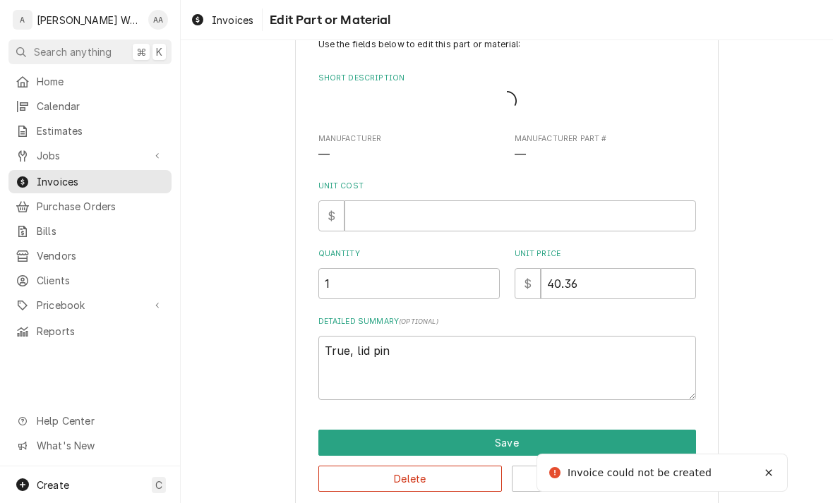
type textarea "x"
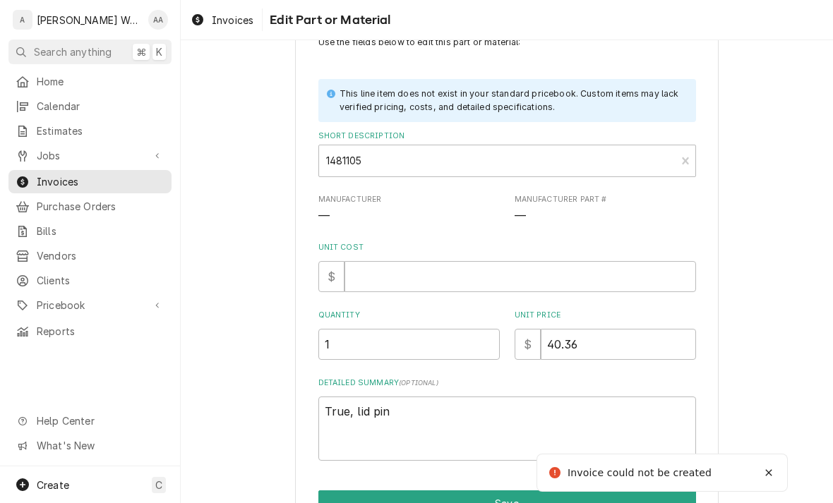
scroll to position [48, 0]
click at [366, 273] on input "Unit Cost" at bounding box center [519, 278] width 351 height 31
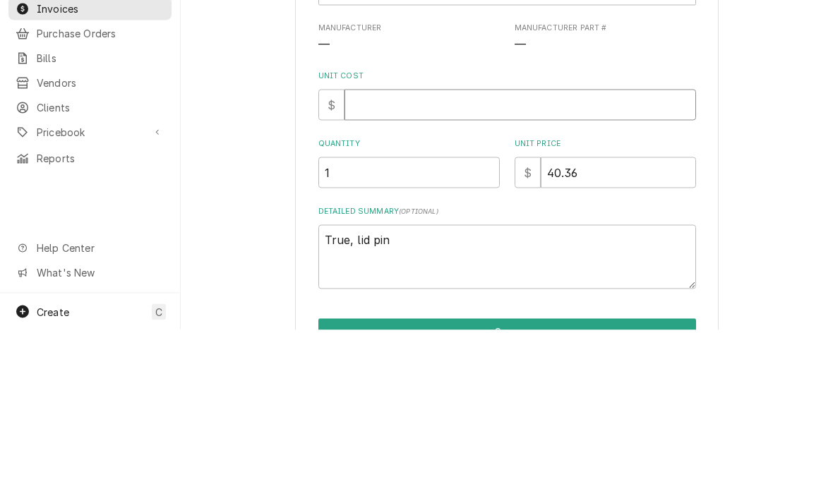
type input "3"
type textarea "x"
type input "37"
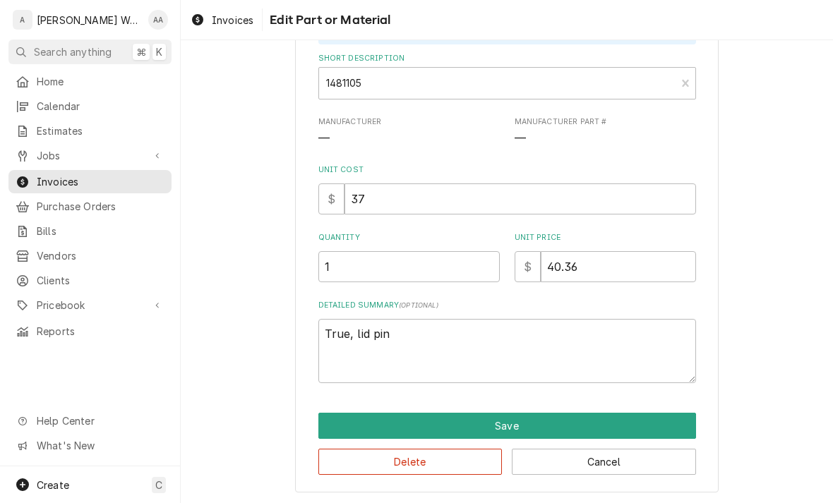
click at [348, 423] on button "Save" at bounding box center [507, 426] width 378 height 26
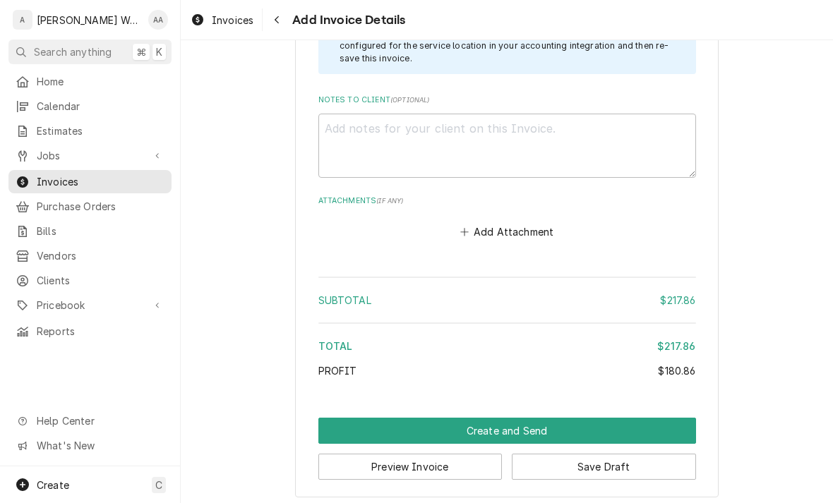
click at [359, 418] on button "Create and Send" at bounding box center [507, 431] width 378 height 26
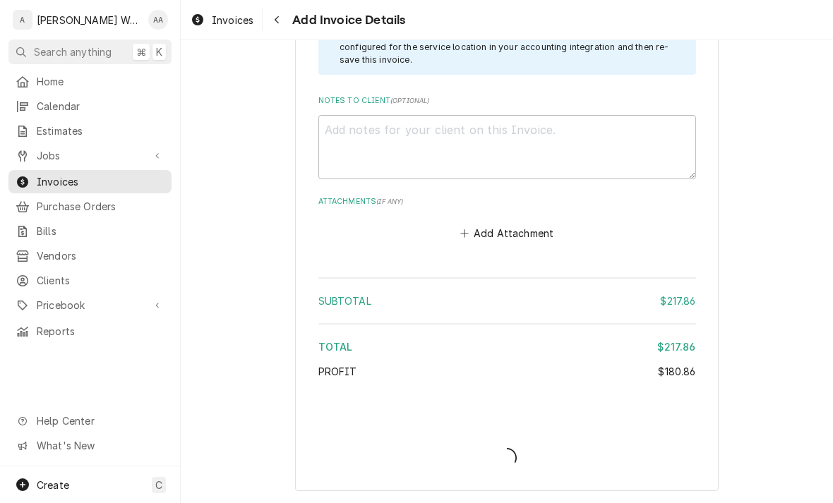
scroll to position [1917, 0]
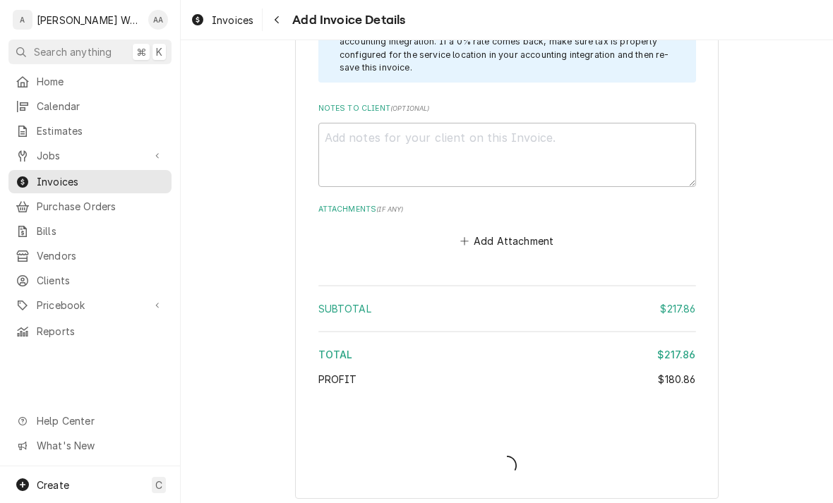
type textarea "x"
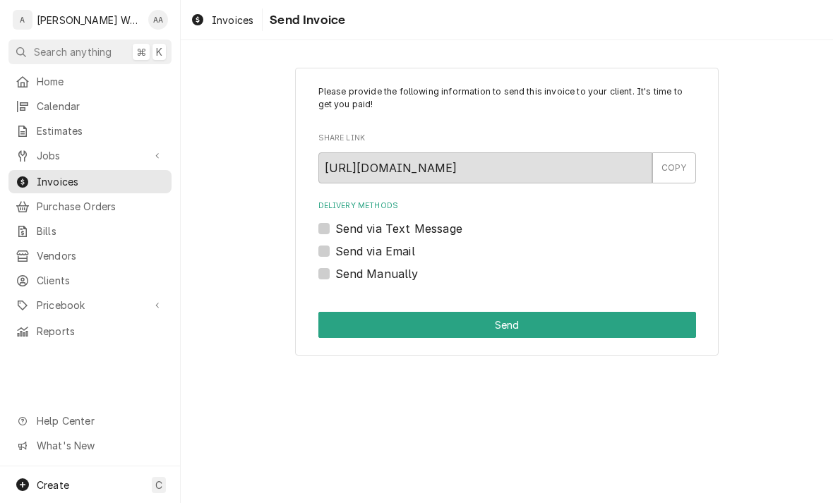
click at [335, 254] on label "Send via Email" at bounding box center [375, 251] width 80 height 17
click at [335, 254] on input "Send via Email" at bounding box center [524, 258] width 378 height 31
checkbox input "true"
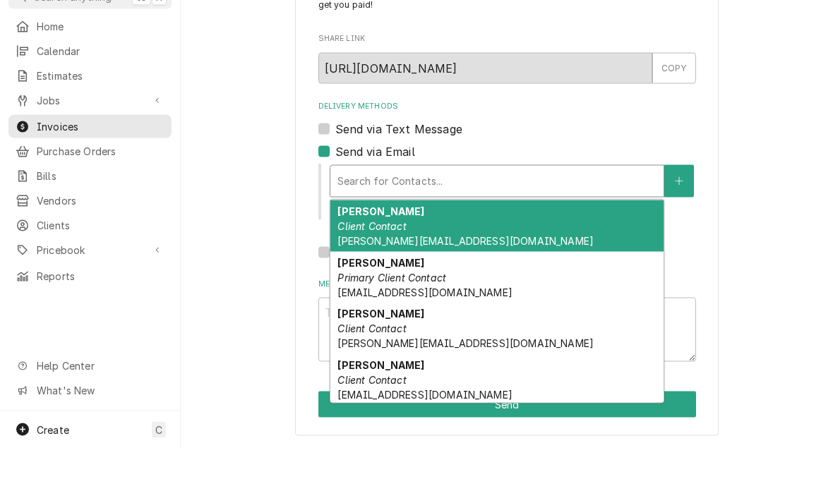
scroll to position [44, 0]
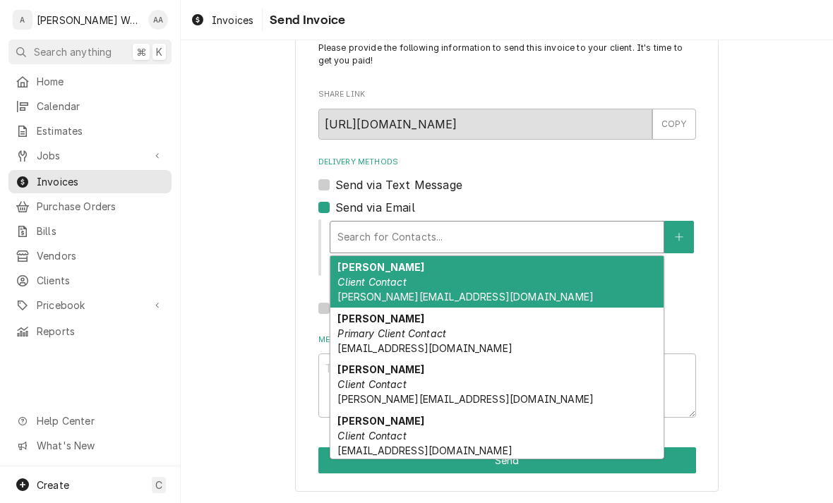
click at [356, 280] on em "Client Contact" at bounding box center [371, 282] width 68 height 12
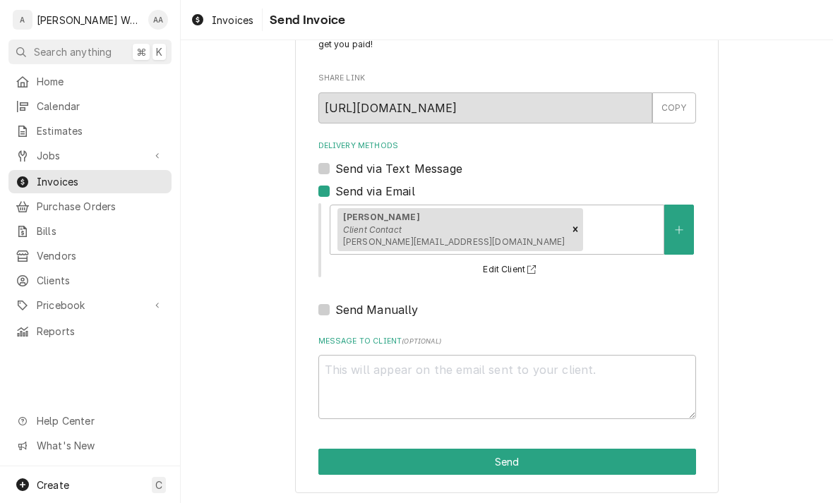
scroll to position [59, 0]
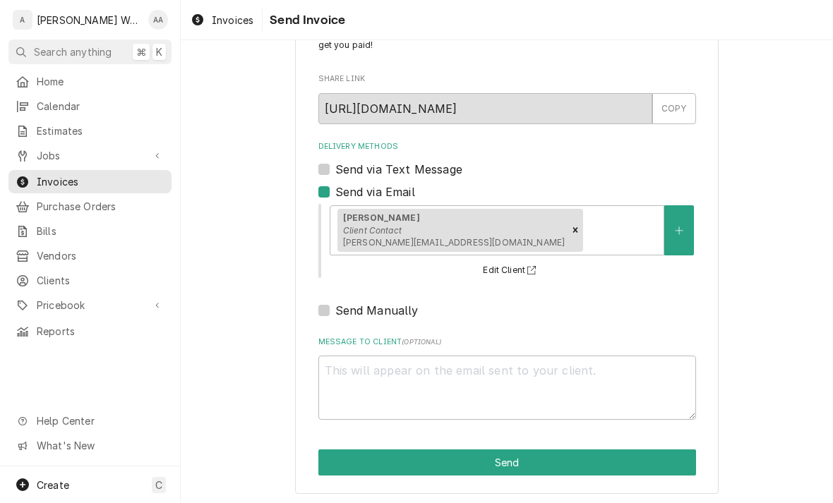
click at [351, 469] on button "Send" at bounding box center [507, 463] width 378 height 26
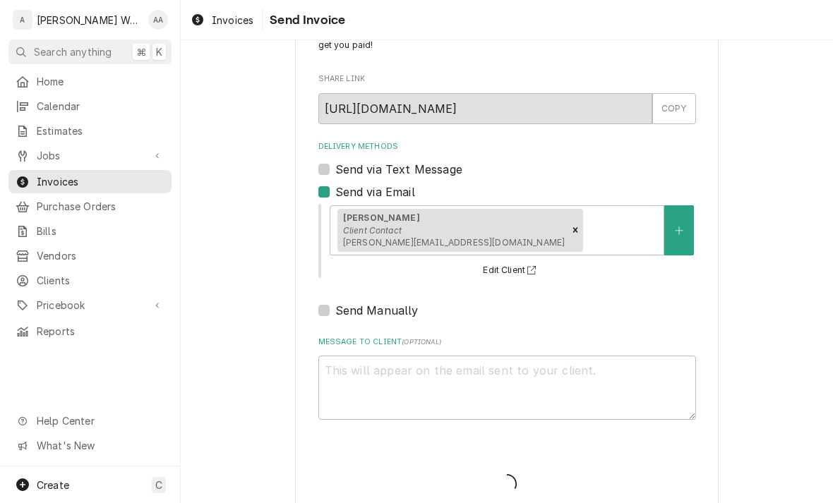
type textarea "x"
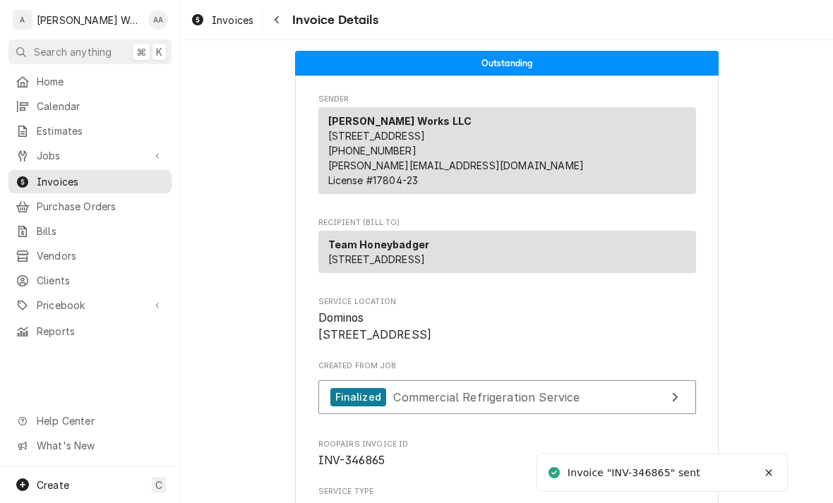
click at [47, 150] on span "Jobs" at bounding box center [90, 155] width 107 height 15
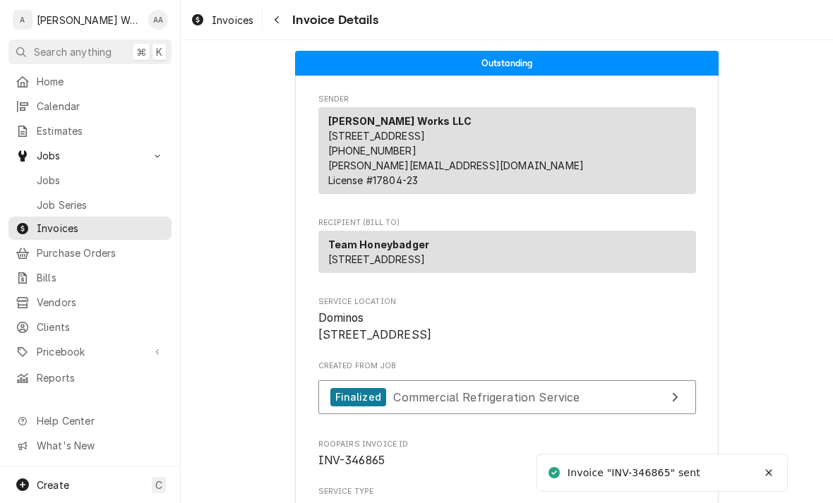
click at [47, 176] on span "Jobs" at bounding box center [101, 180] width 128 height 15
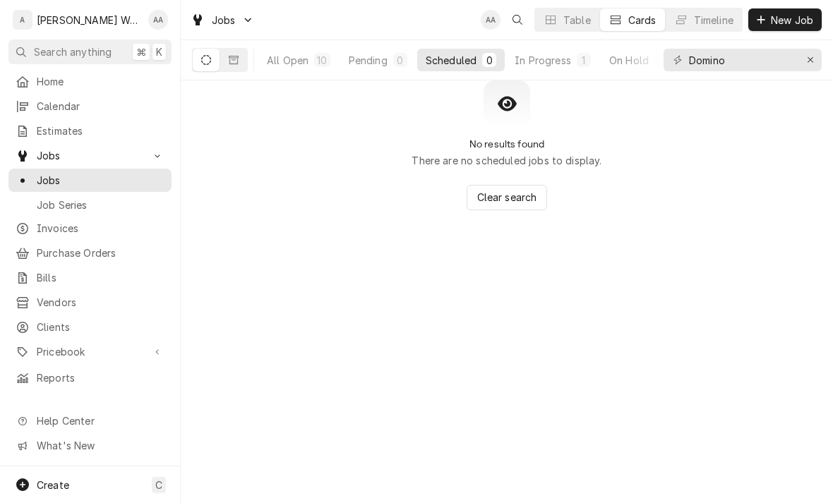
click at [52, 481] on span "Create" at bounding box center [53, 485] width 32 height 12
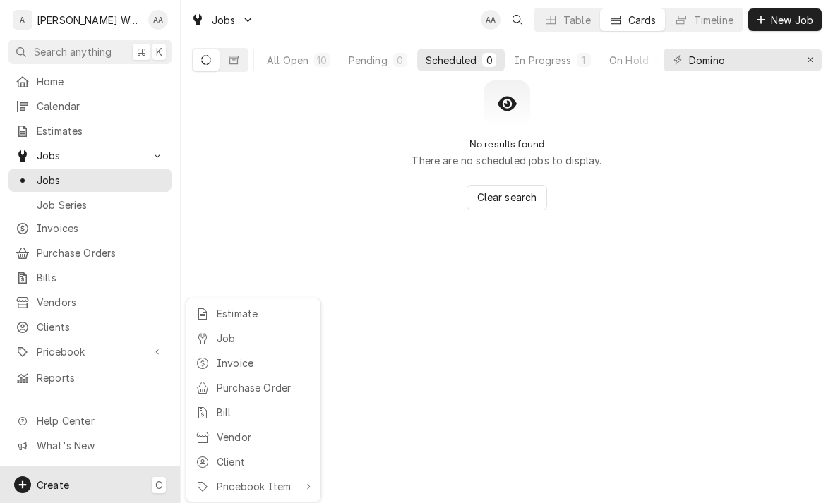
click at [203, 341] on icon at bounding box center [202, 338] width 8 height 11
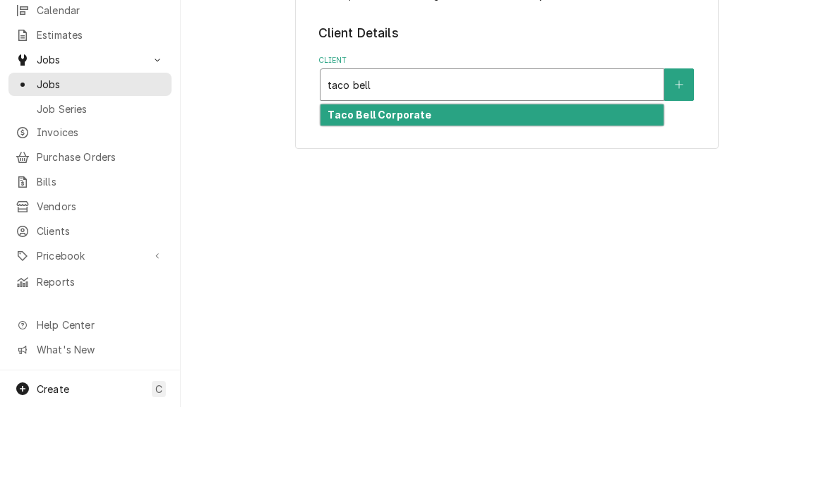
click at [339, 205] on strong "Taco Bell Corporate" at bounding box center [379, 211] width 104 height 12
type input "taco bell"
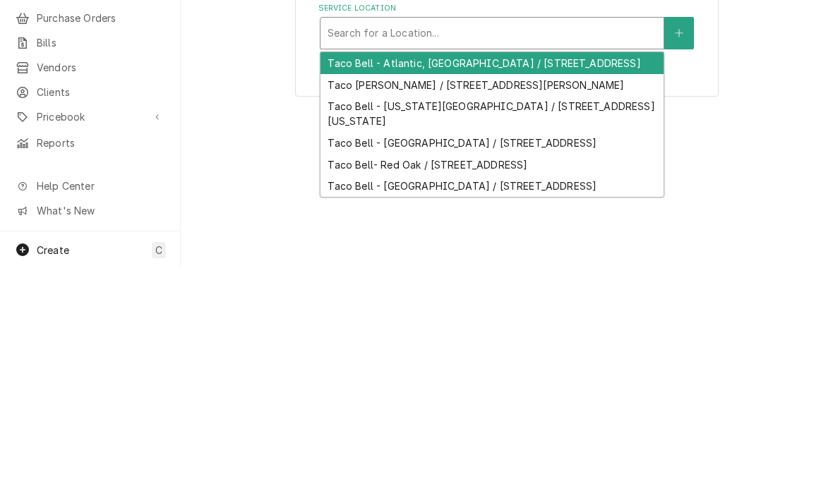
click at [345, 389] on div "Taco Bell- Red Oak / [STREET_ADDRESS]" at bounding box center [491, 400] width 343 height 22
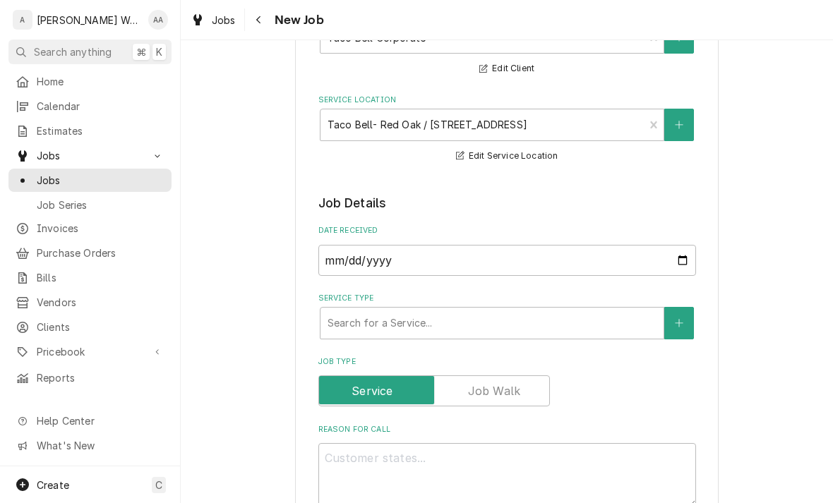
scroll to position [155, 0]
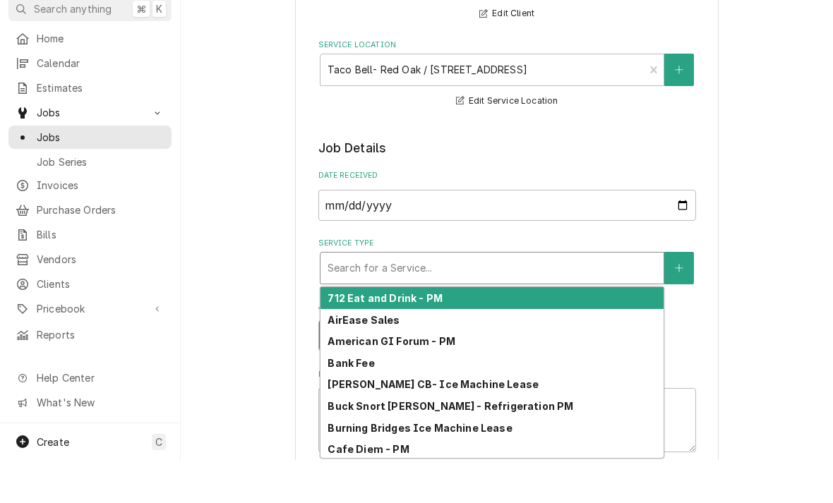
type input "c"
type textarea "x"
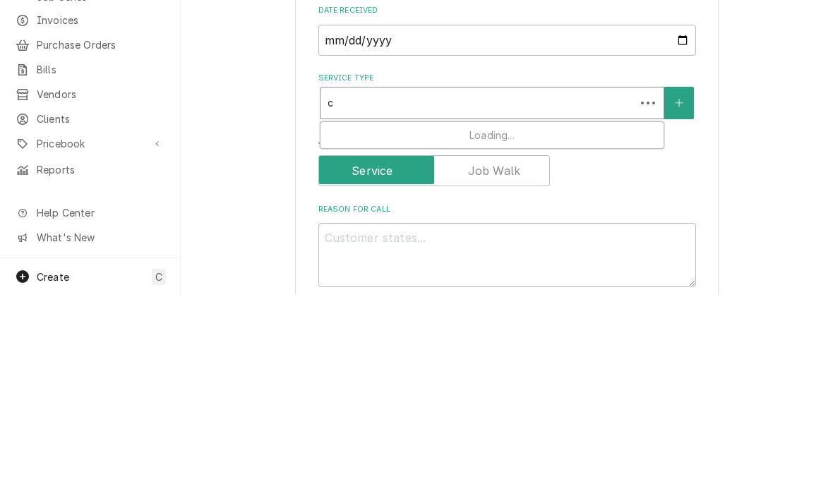
type input "co"
type textarea "x"
type input "com"
type textarea "x"
type input "comm"
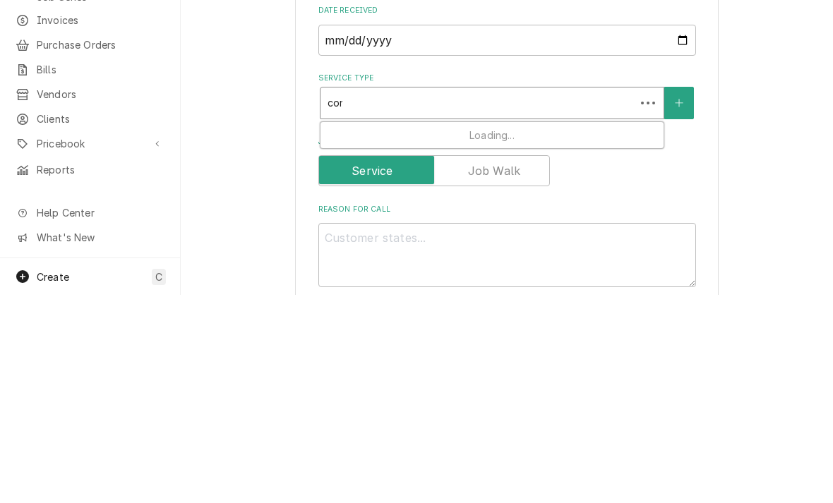
type textarea "x"
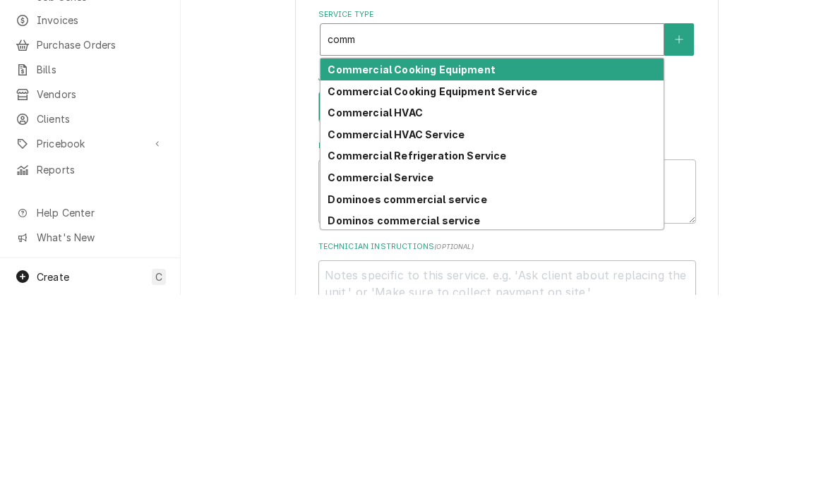
scroll to position [220, 0]
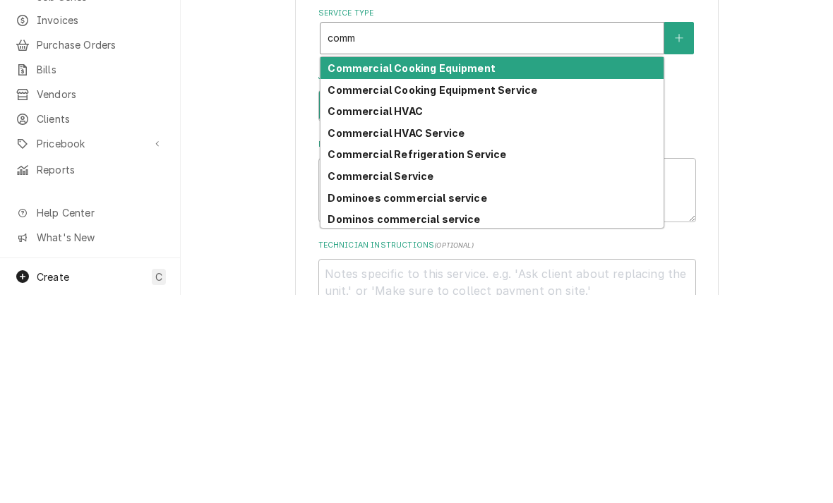
click at [361, 335] on strong "Commercial HVAC Service" at bounding box center [395, 341] width 137 height 12
type input "comm"
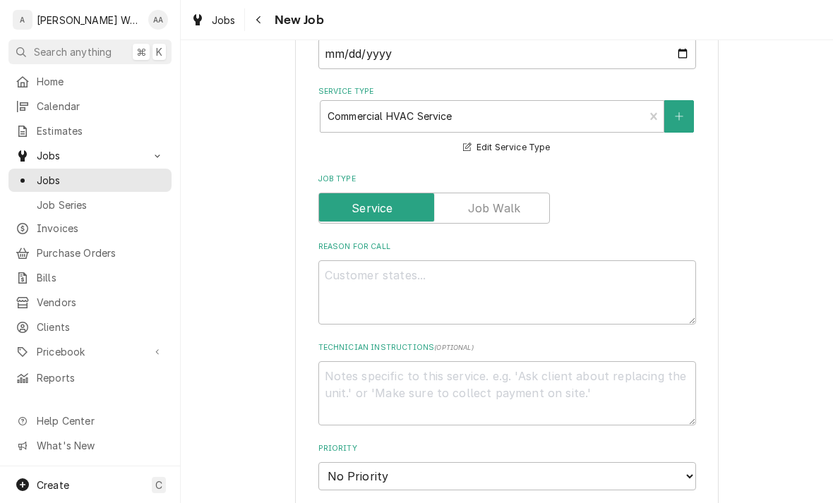
scroll to position [354, 0]
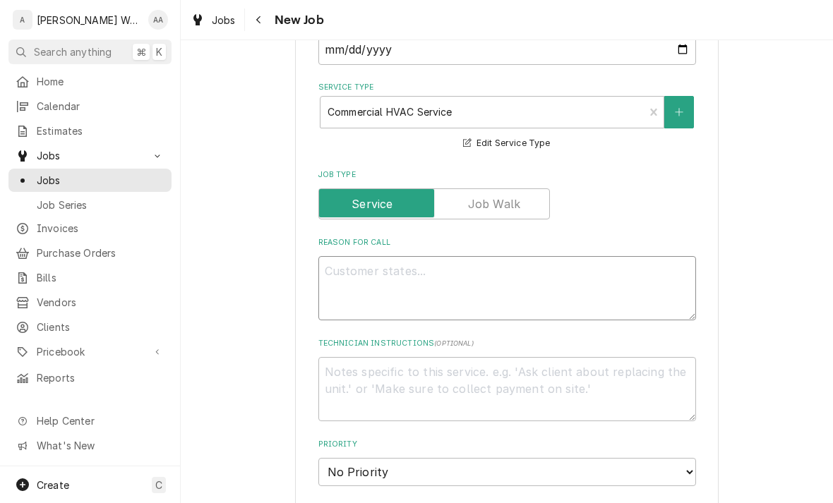
click at [336, 270] on textarea "Reason For Call" at bounding box center [507, 288] width 378 height 64
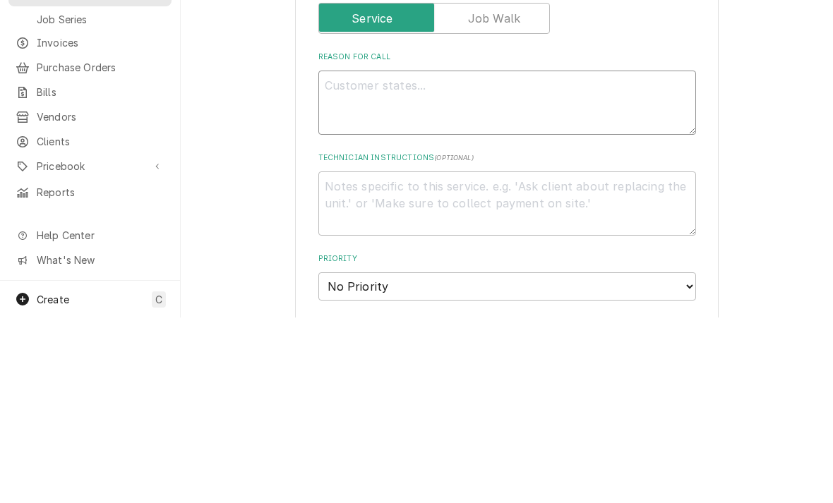
type textarea "x"
type textarea "Se"
type textarea "x"
type textarea "Seve"
type textarea "x"
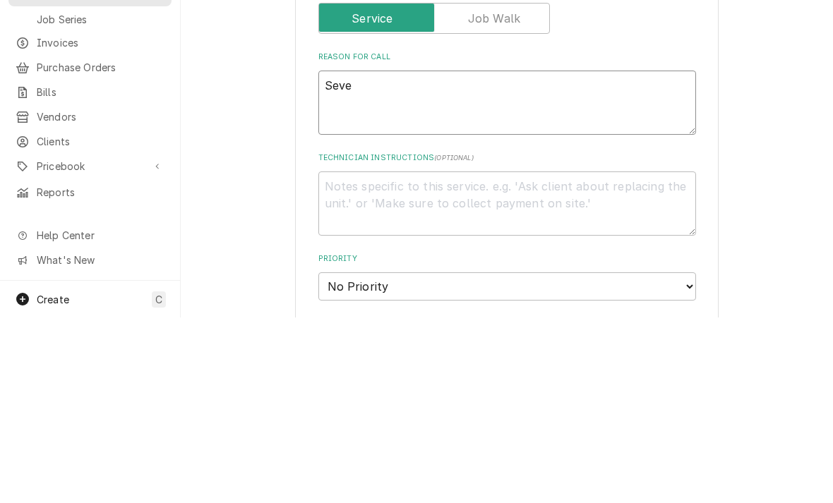
type textarea "Sever"
type textarea "x"
type textarea "Severa"
type textarea "x"
type textarea "Several"
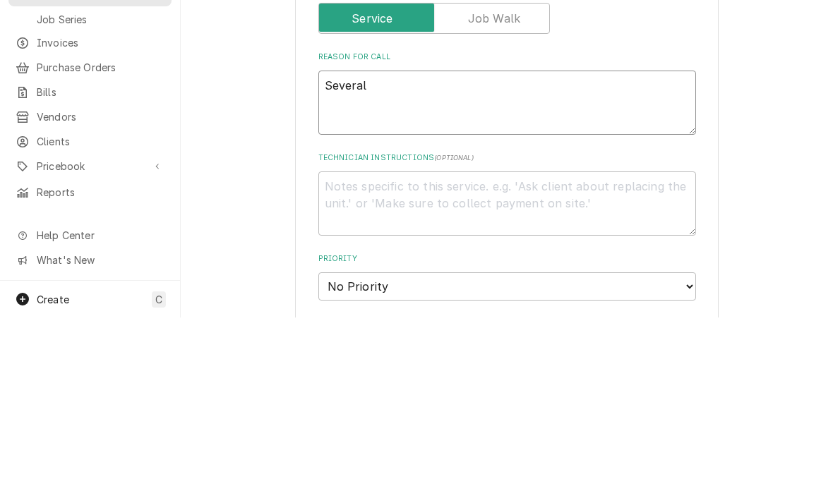
type textarea "x"
type textarea "Several"
type textarea "x"
type textarea "Several a"
type textarea "x"
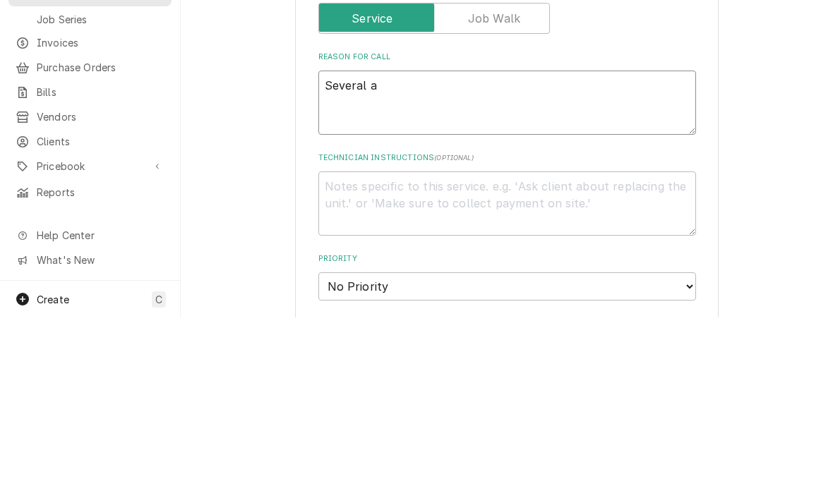
type textarea "Several ac"
type textarea "x"
type textarea "Several ac"
type textarea "x"
type textarea "Several ac i"
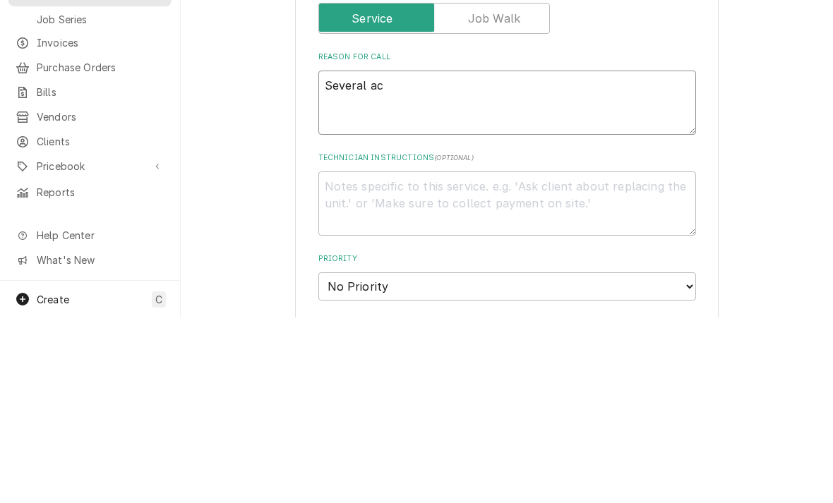
type textarea "x"
type textarea "Several ac is"
type textarea "x"
type textarea "Several ac iss"
type textarea "x"
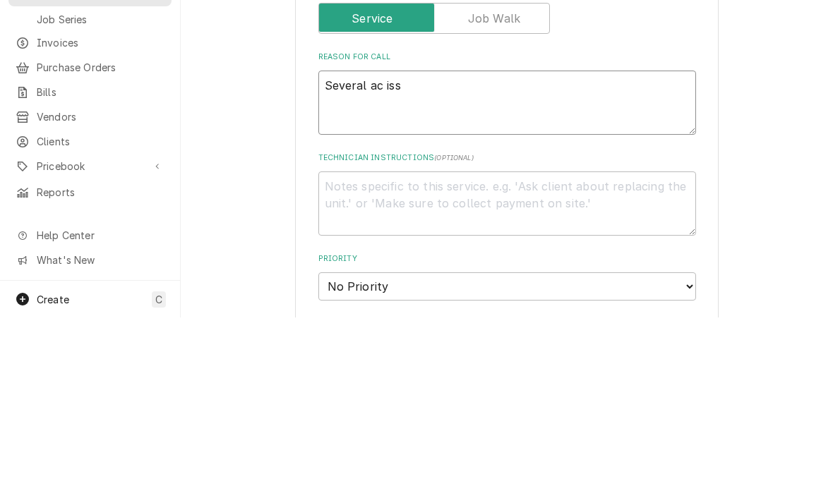
type textarea "Several ac issu"
type textarea "x"
type textarea "Several ac issue"
type textarea "x"
type textarea "Several ac issues"
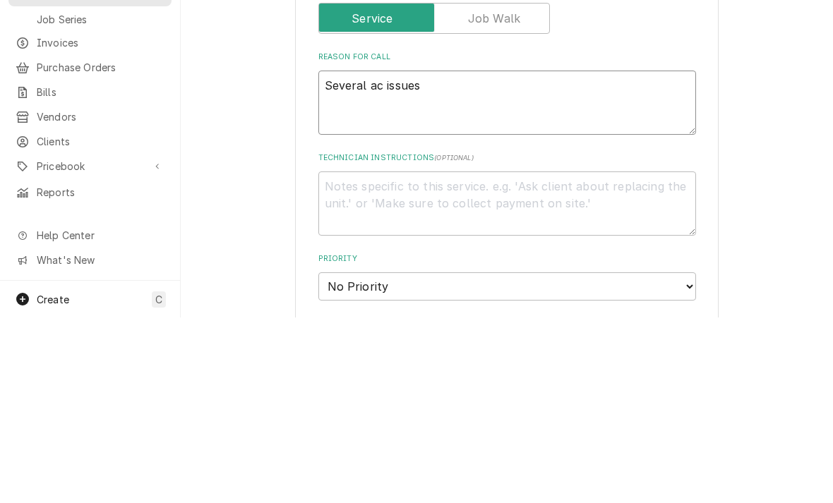
type textarea "x"
type textarea "Several ac issues."
type textarea "x"
type textarea "Several ac issues."
type textarea "x"
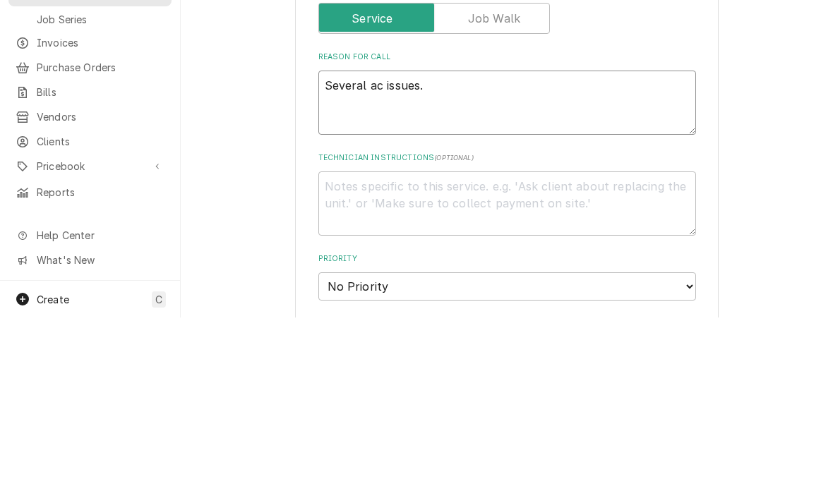
type textarea "Several ac issues. Q"
type textarea "x"
type textarea "Several ac issues. Qu"
type textarea "x"
type textarea "Several ac issues. Quo"
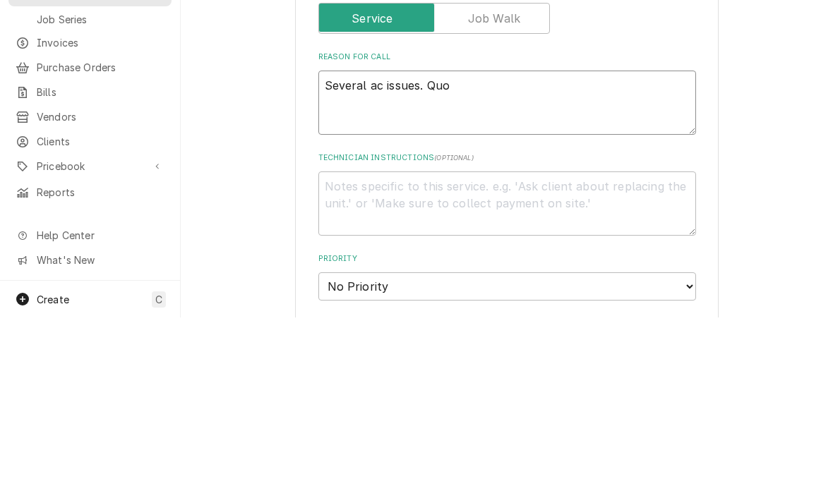
type textarea "x"
type textarea "Several ac issues. Quot"
type textarea "x"
type textarea "Several ac issues. Quote"
type textarea "x"
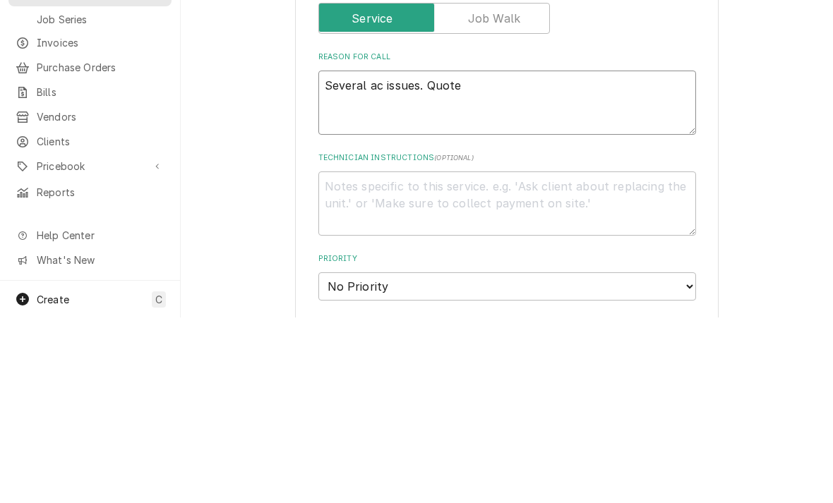
type textarea "Several ac issues. Quote"
type textarea "x"
type textarea "Several ac issues. Quote r"
type textarea "x"
type textarea "Several ac issues. Quote rep"
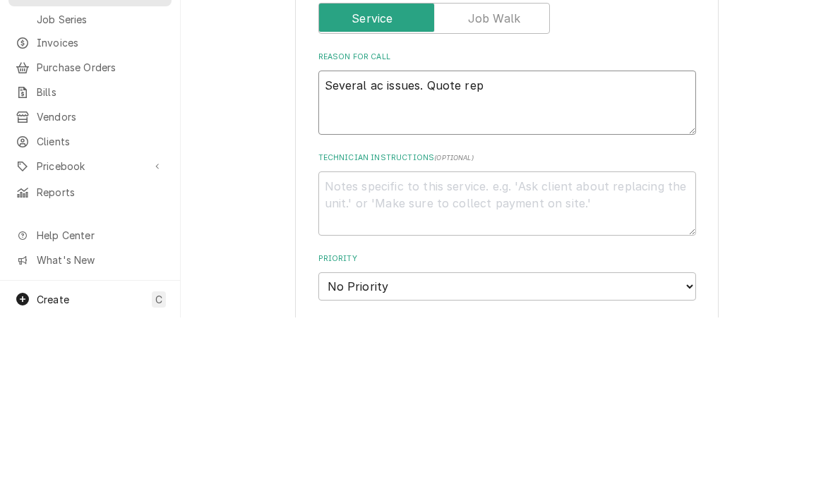
type textarea "x"
type textarea "Several ac issues. Quote reps"
type textarea "x"
type textarea "Several ac issues. Quote repsi"
type textarea "x"
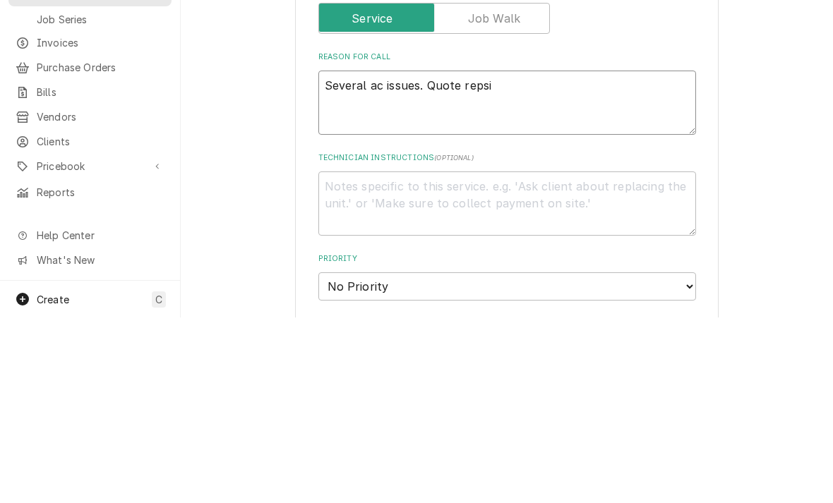
type textarea "Several ac issues. Quote repsir"
type textarea "x"
type textarea "Several ac issues. Quote repsirs"
type textarea "x"
type textarea "Several ac issues. Quote repairs"
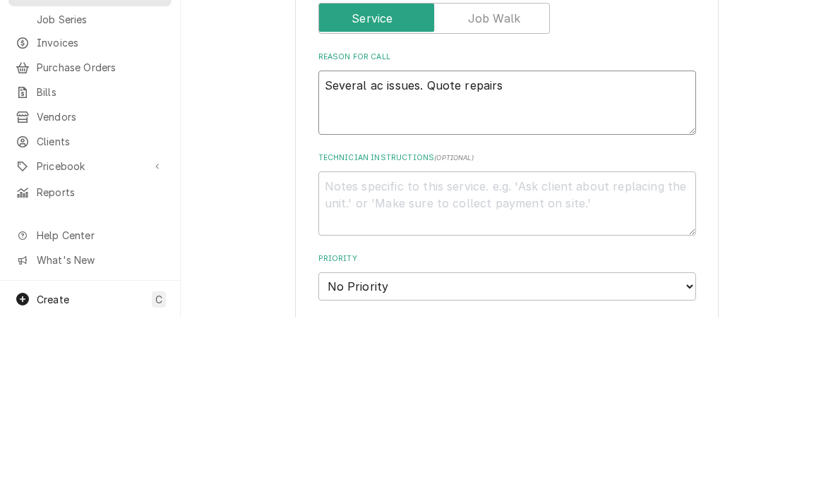
type textarea "x"
type textarea "Several ac issues. Quote repairs"
type textarea "x"
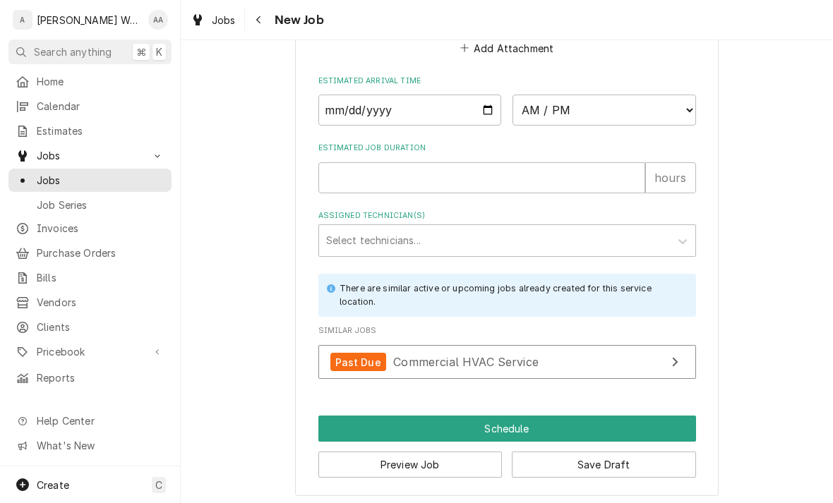
scroll to position [1089, 0]
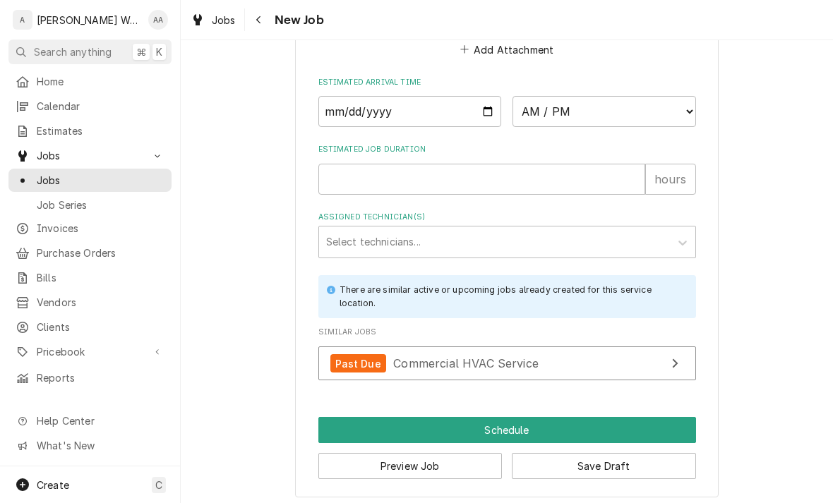
type textarea "Several ac issues. Quote repairs"
click at [399, 357] on span "Commercial HVAC Service" at bounding box center [465, 363] width 145 height 14
type textarea "x"
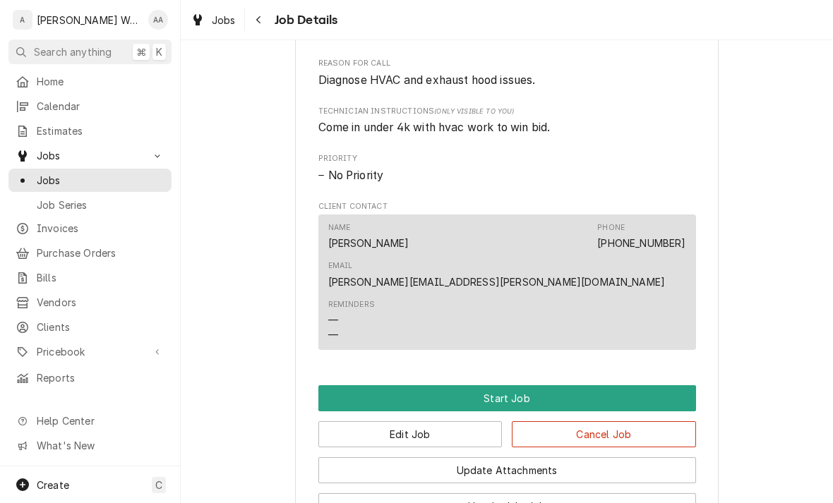
scroll to position [627, 0]
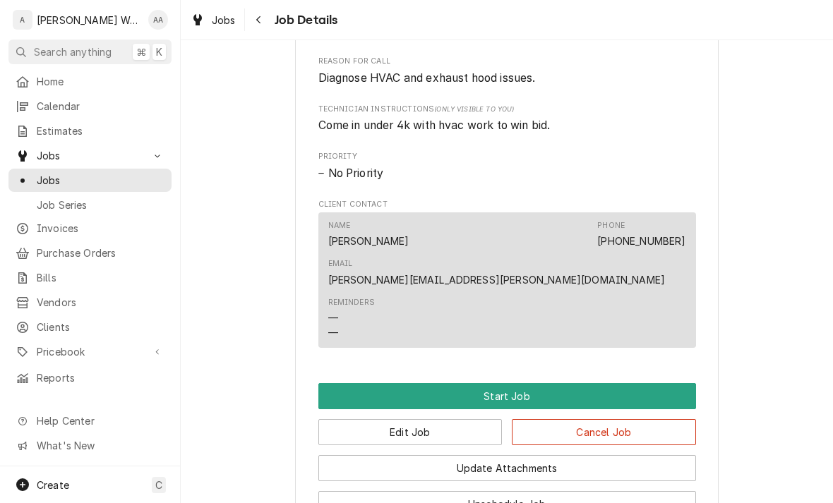
click at [344, 383] on button "Start Job" at bounding box center [507, 396] width 378 height 26
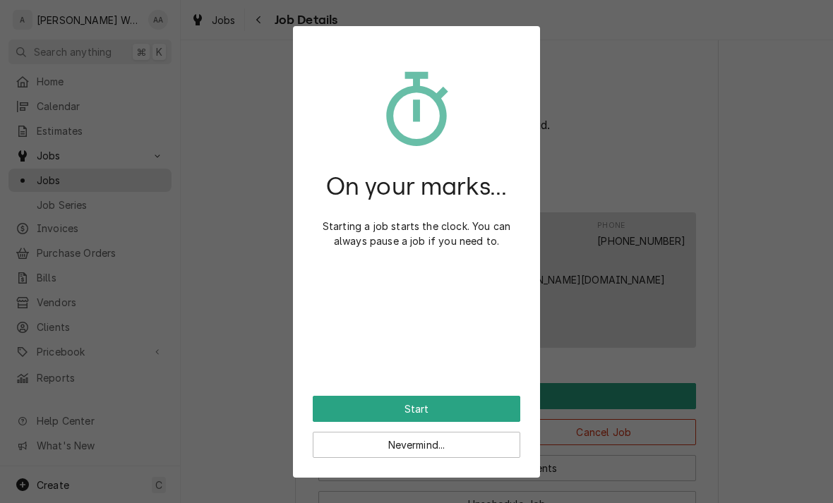
click at [333, 408] on button "Start" at bounding box center [417, 409] width 208 height 26
